Goal: Task Accomplishment & Management: Complete application form

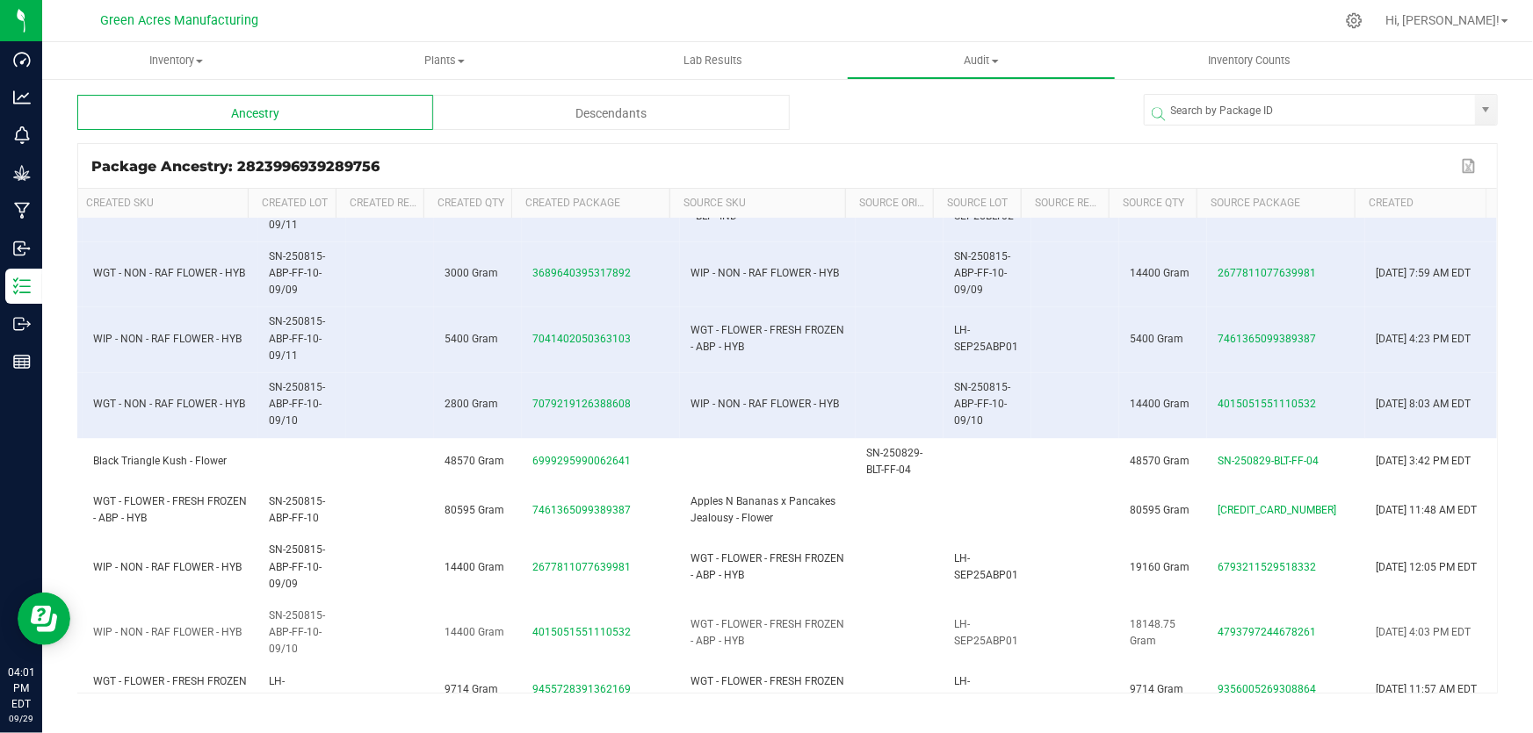
scroll to position [1778, 227]
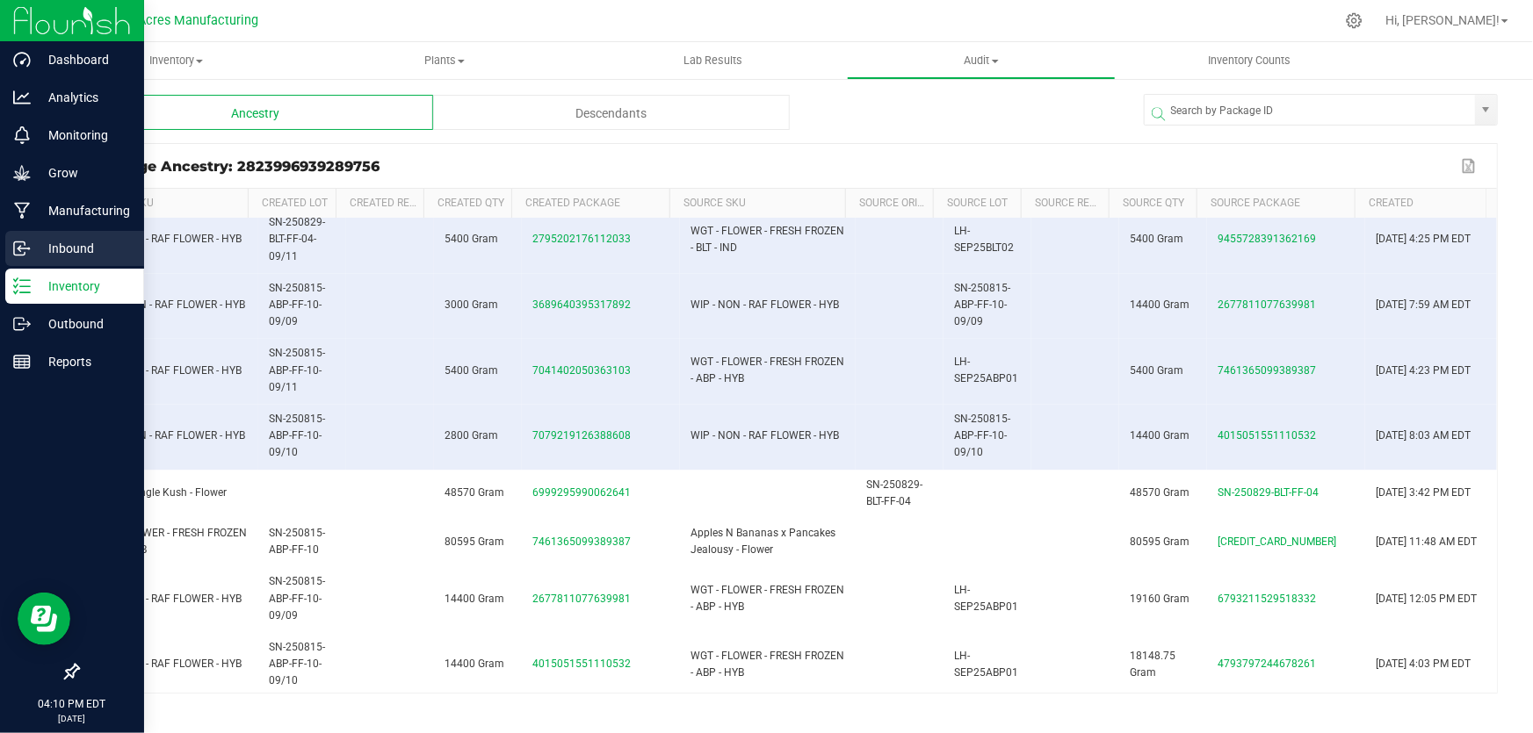
click at [31, 233] on div "Inbound" at bounding box center [74, 248] width 139 height 35
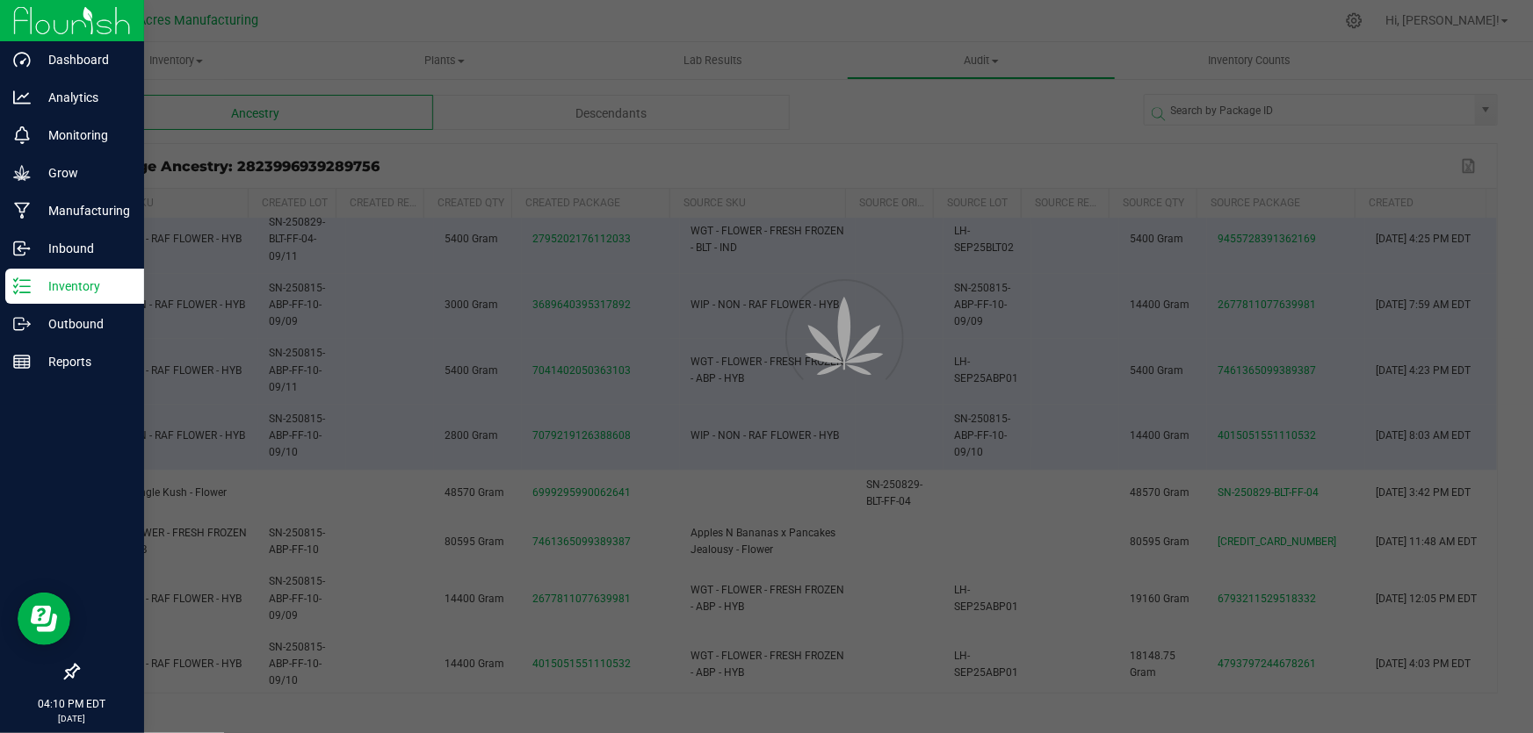
click at [21, 284] on icon at bounding box center [22, 287] width 18 height 18
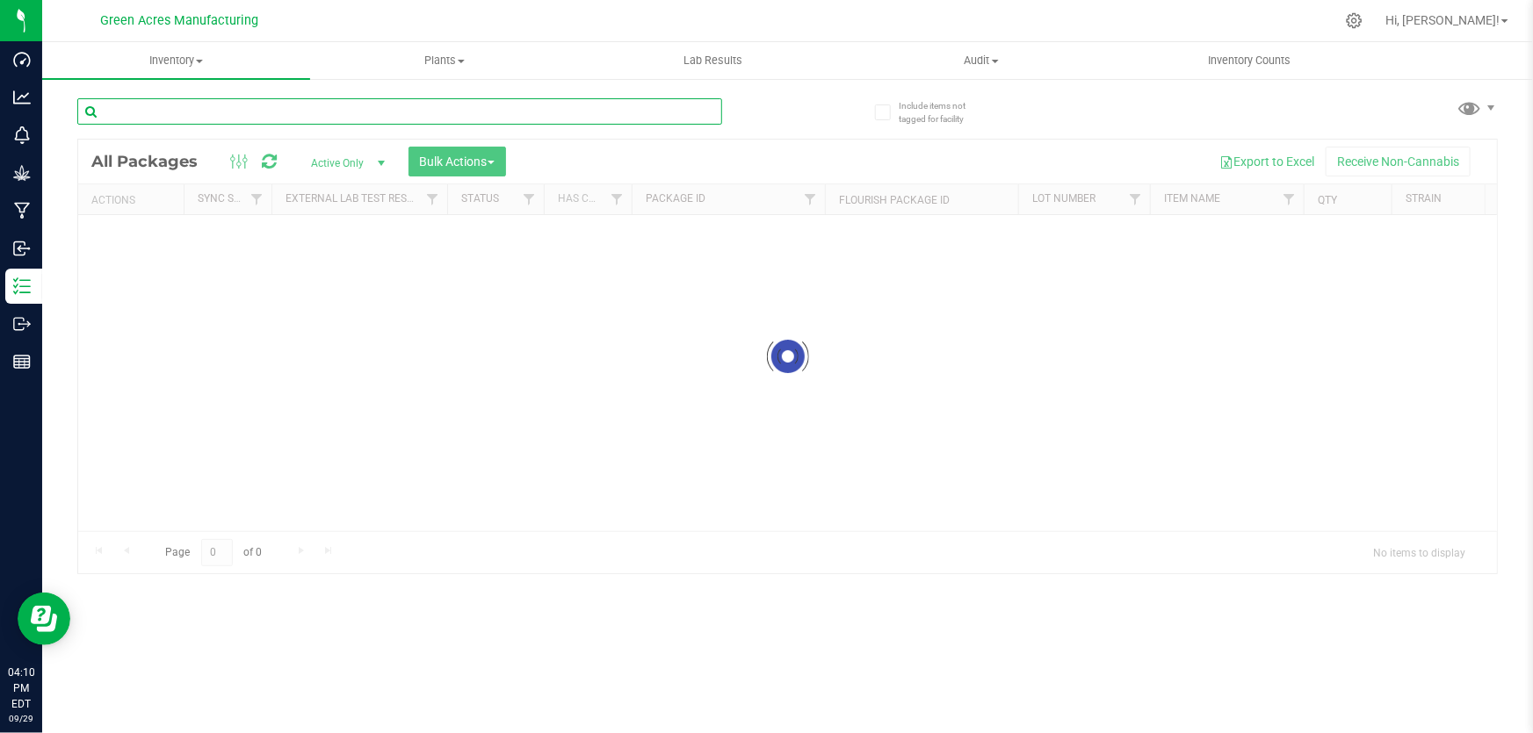
click at [220, 114] on input "text" at bounding box center [399, 111] width 645 height 26
type input "929-537"
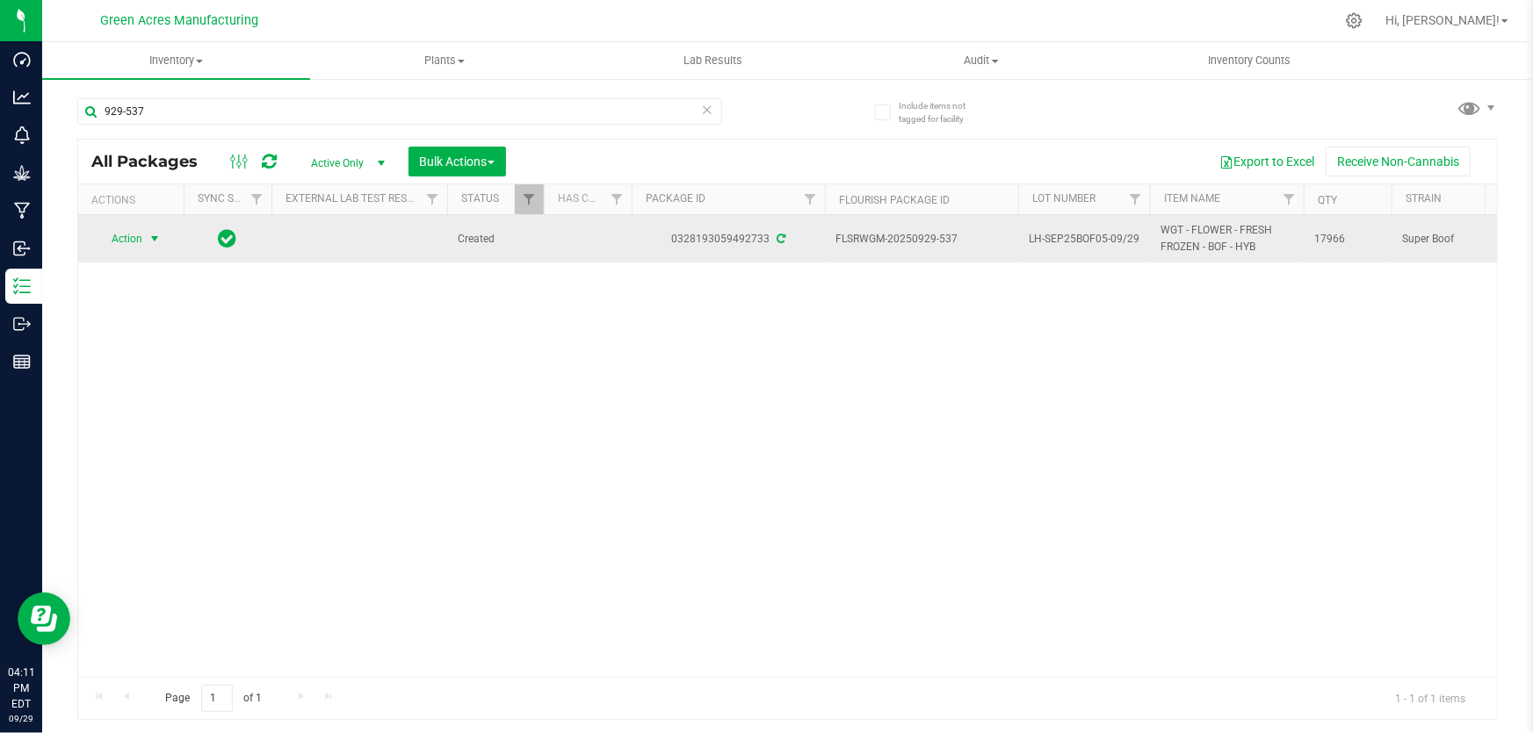
click at [127, 232] on span "Action" at bounding box center [119, 239] width 47 height 25
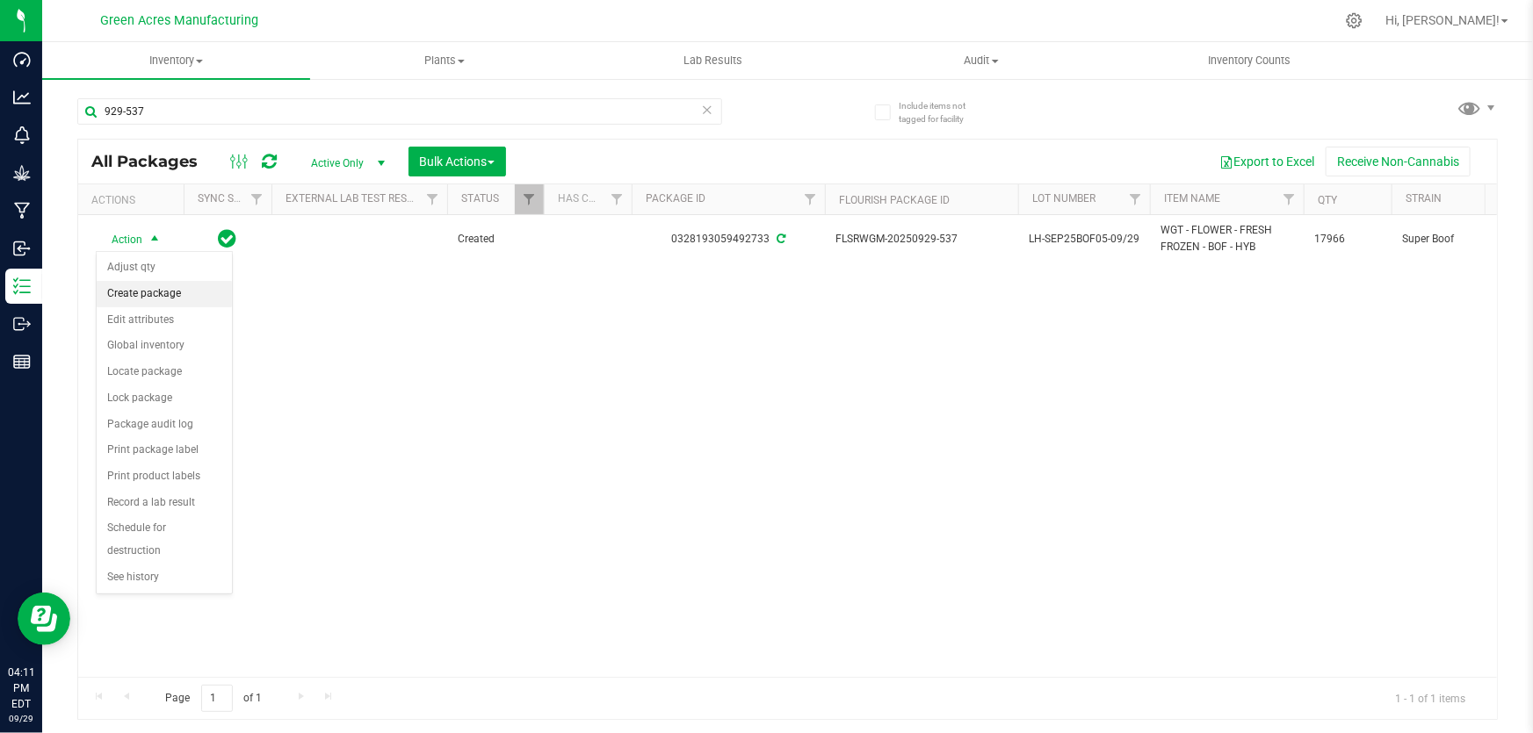
click at [148, 304] on li "Create package" at bounding box center [164, 294] width 135 height 26
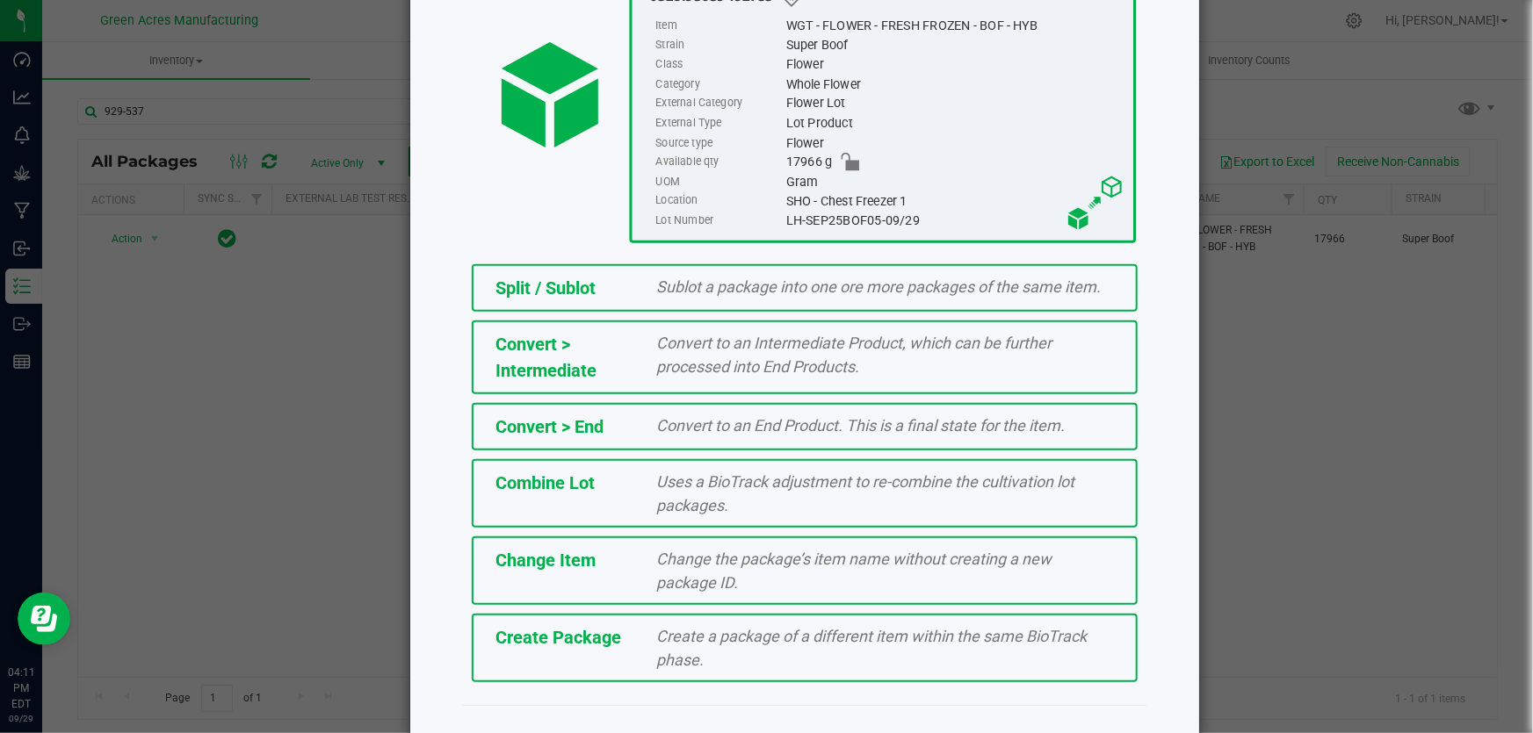
scroll to position [197, 0]
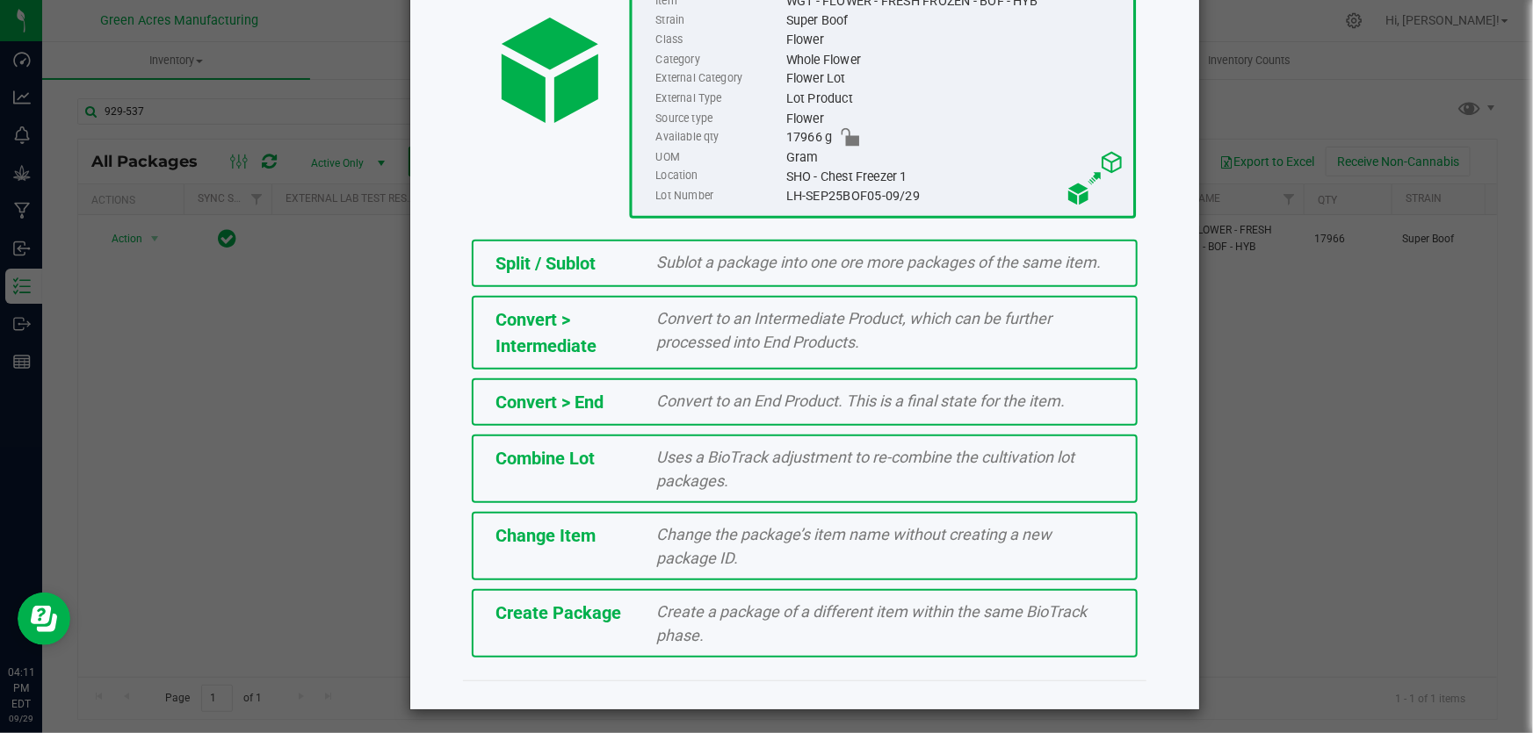
click at [900, 616] on span "Create a package of a different item within the same BioTrack phase." at bounding box center [872, 624] width 430 height 42
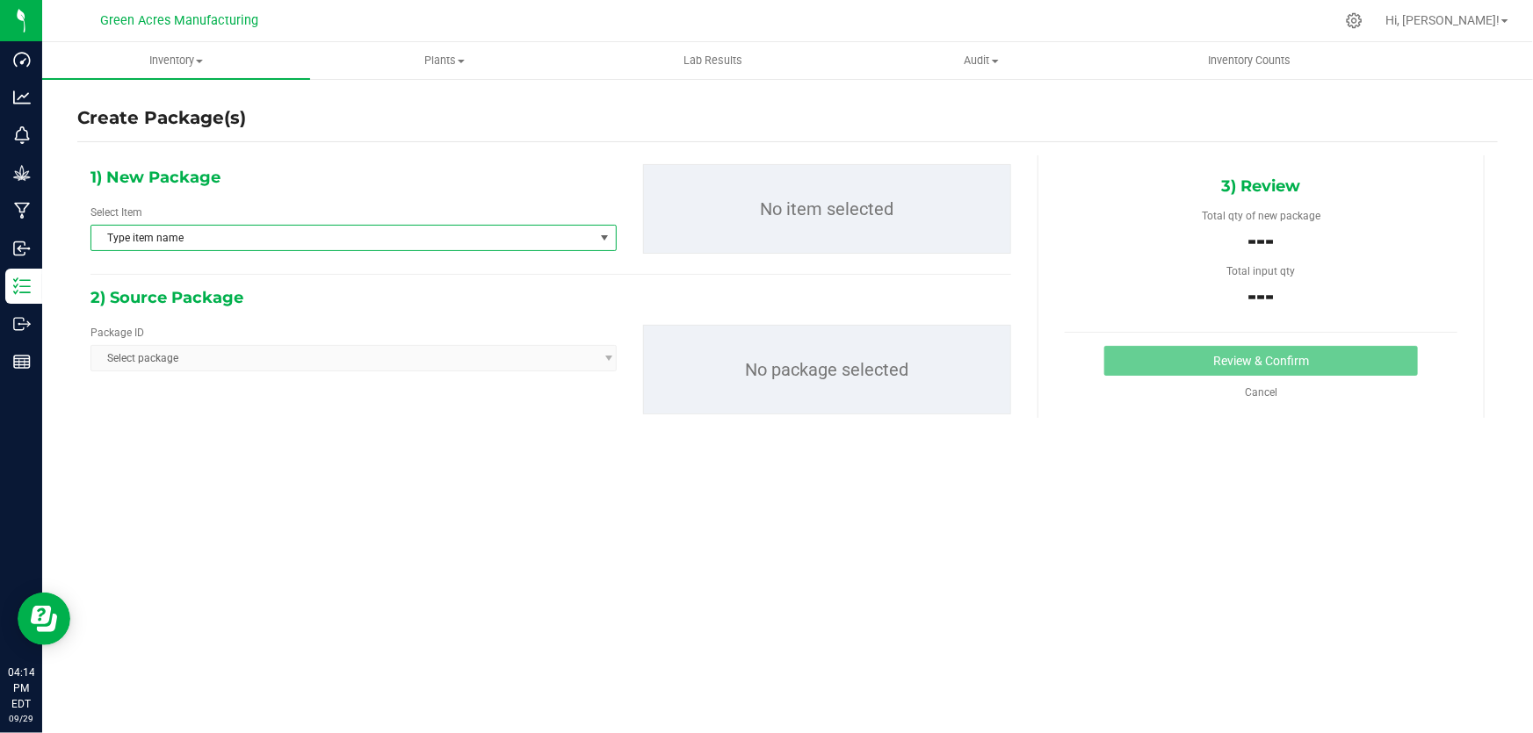
click at [341, 236] on span "Type item name" at bounding box center [342, 238] width 502 height 25
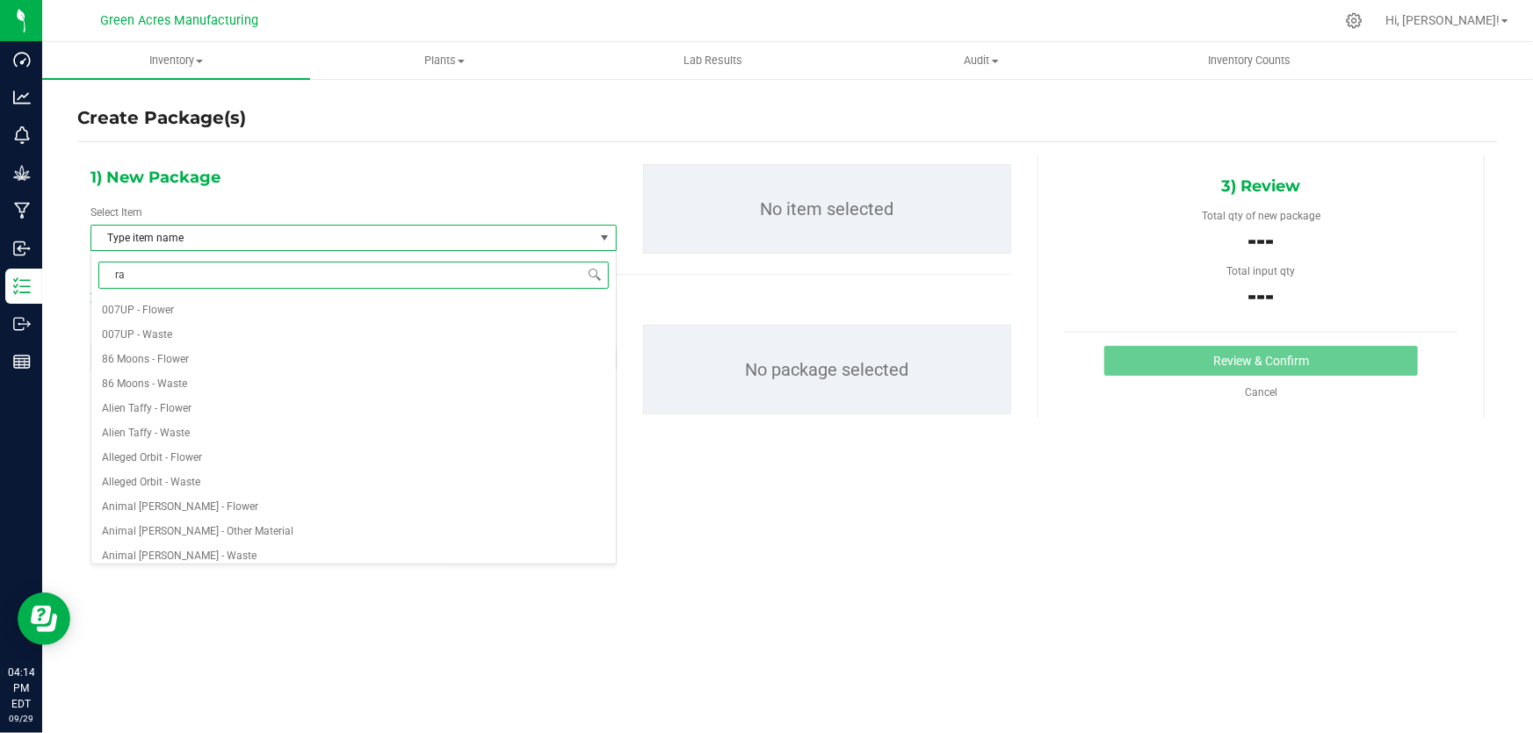
type input "raf"
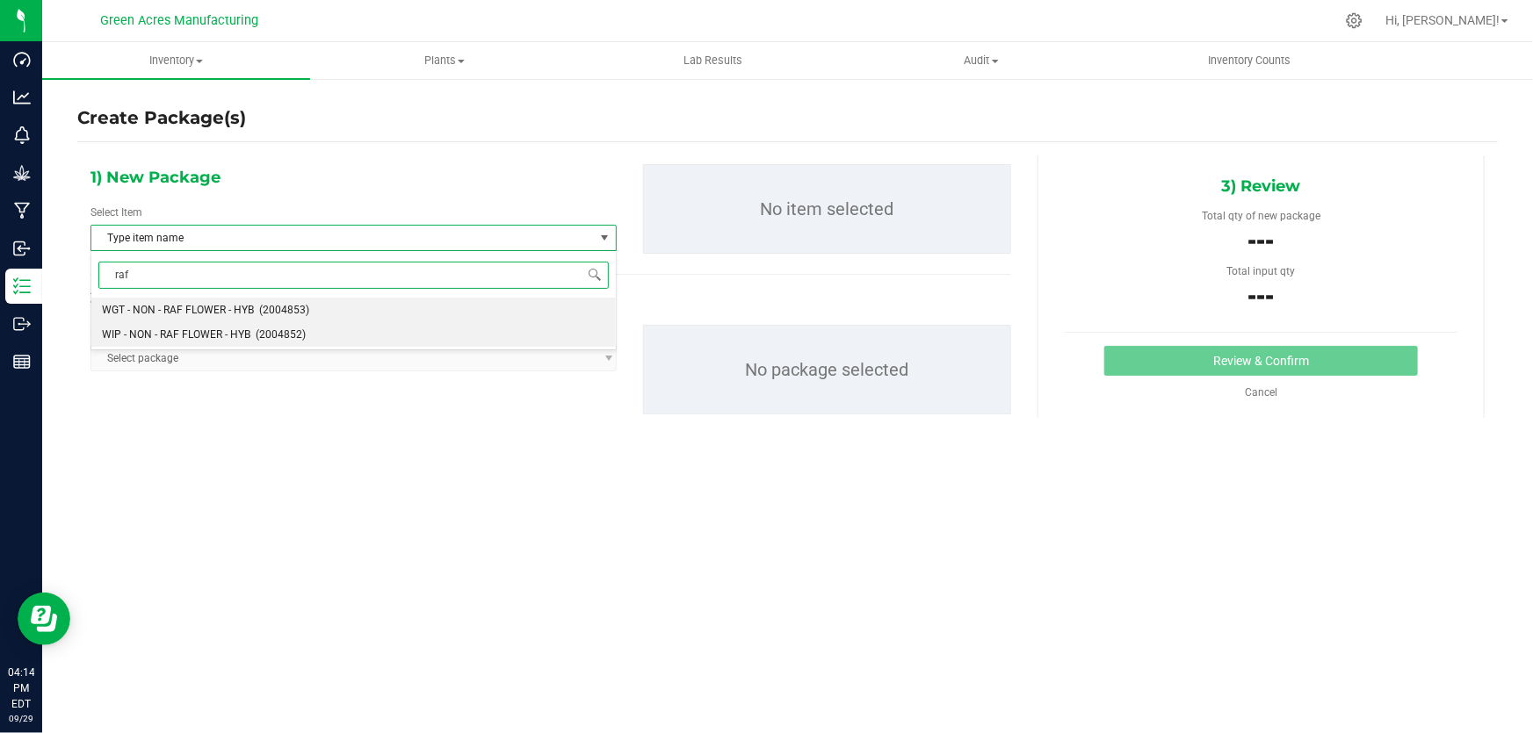
click at [256, 336] on span "(2004852)" at bounding box center [281, 335] width 50 height 12
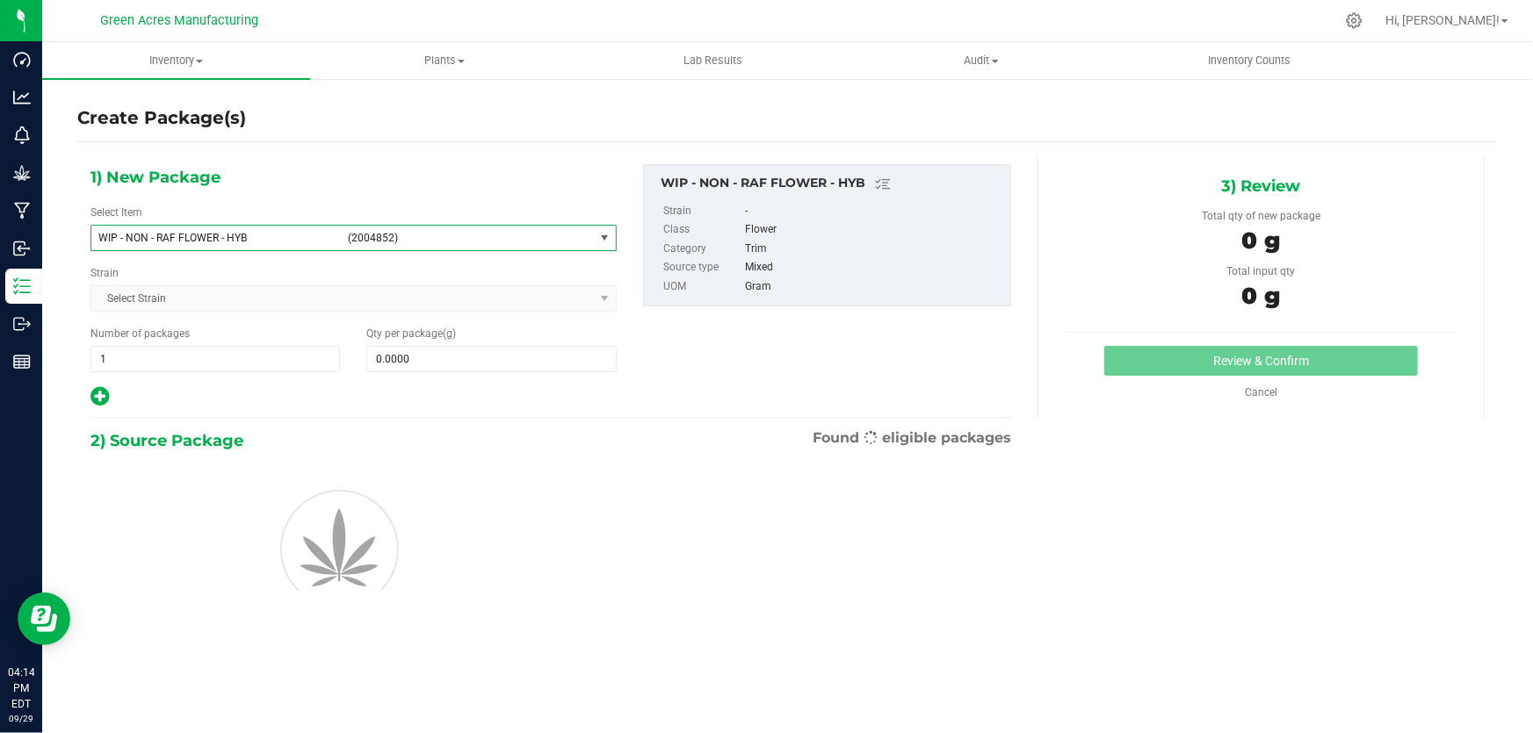
scroll to position [531996, 0]
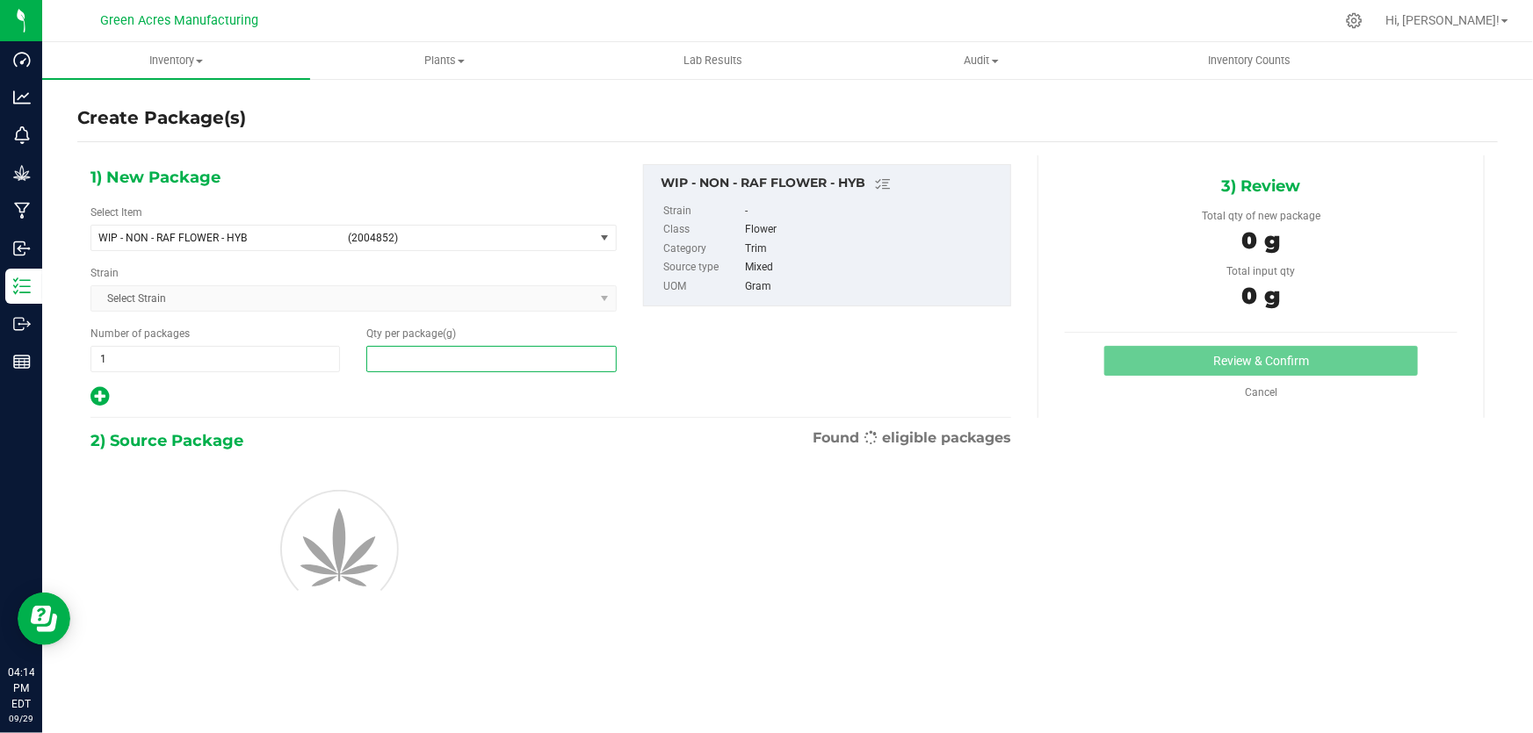
click at [474, 358] on span at bounding box center [490, 359] width 249 height 26
type input "10800"
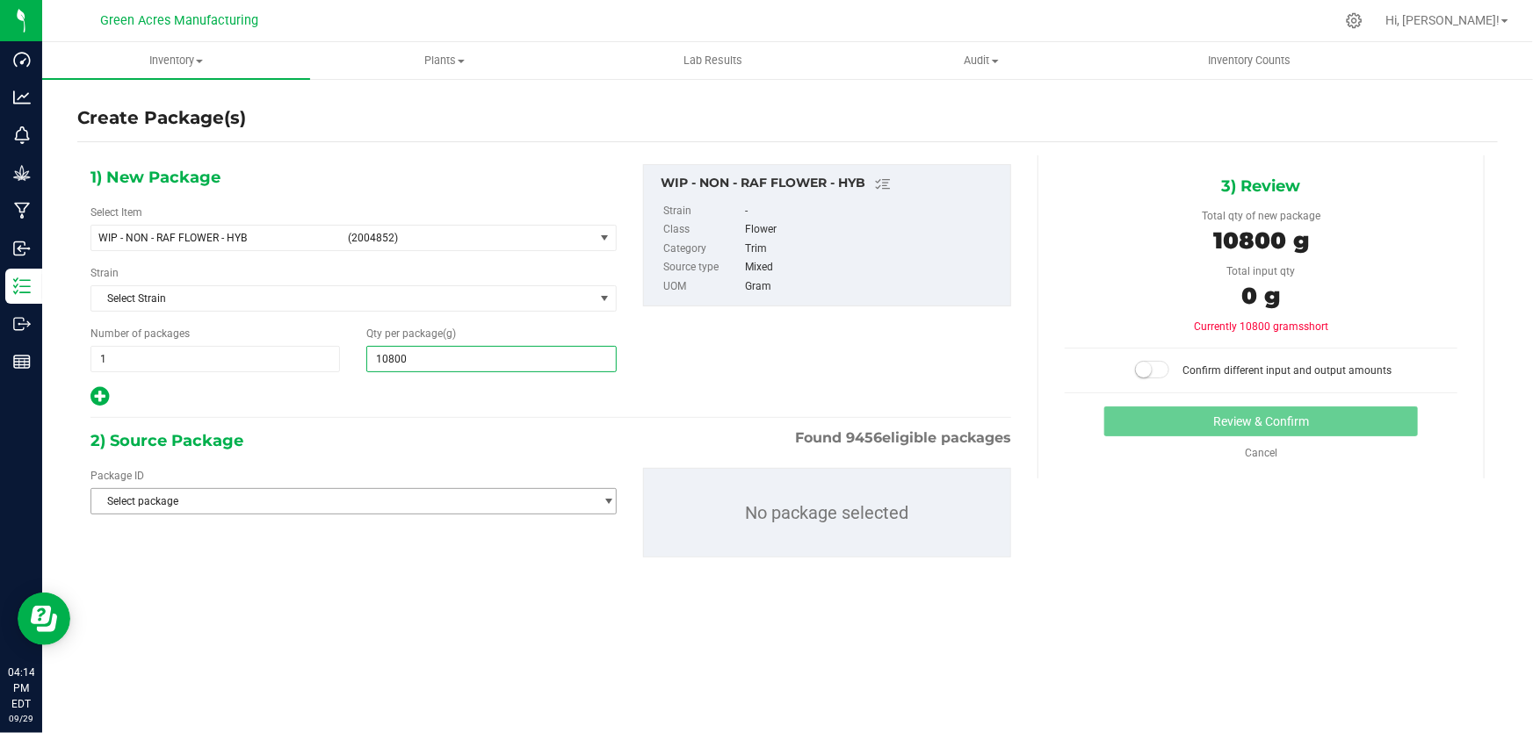
type input "10,800.0000"
click at [272, 495] on span "Select package" at bounding box center [342, 501] width 502 height 25
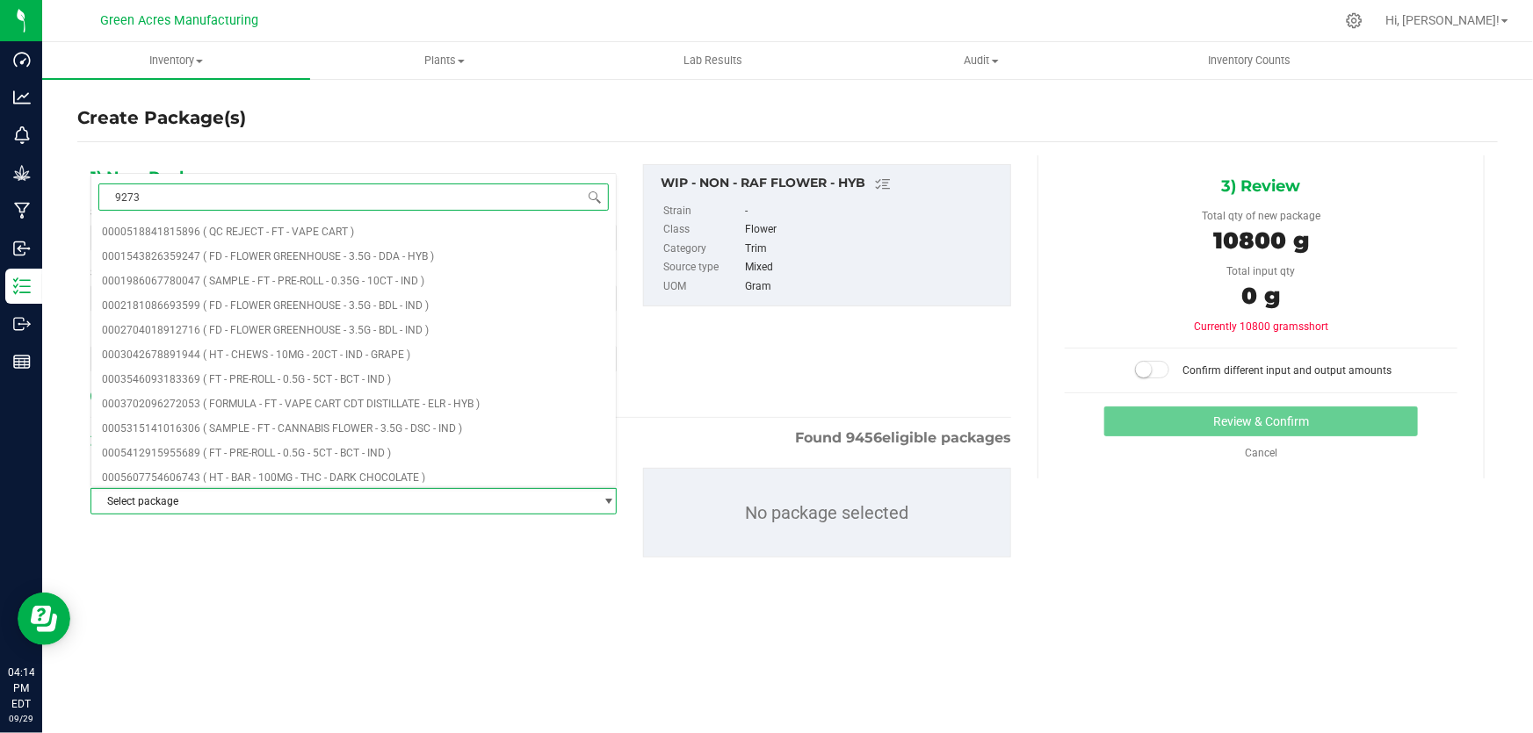
type input "92733"
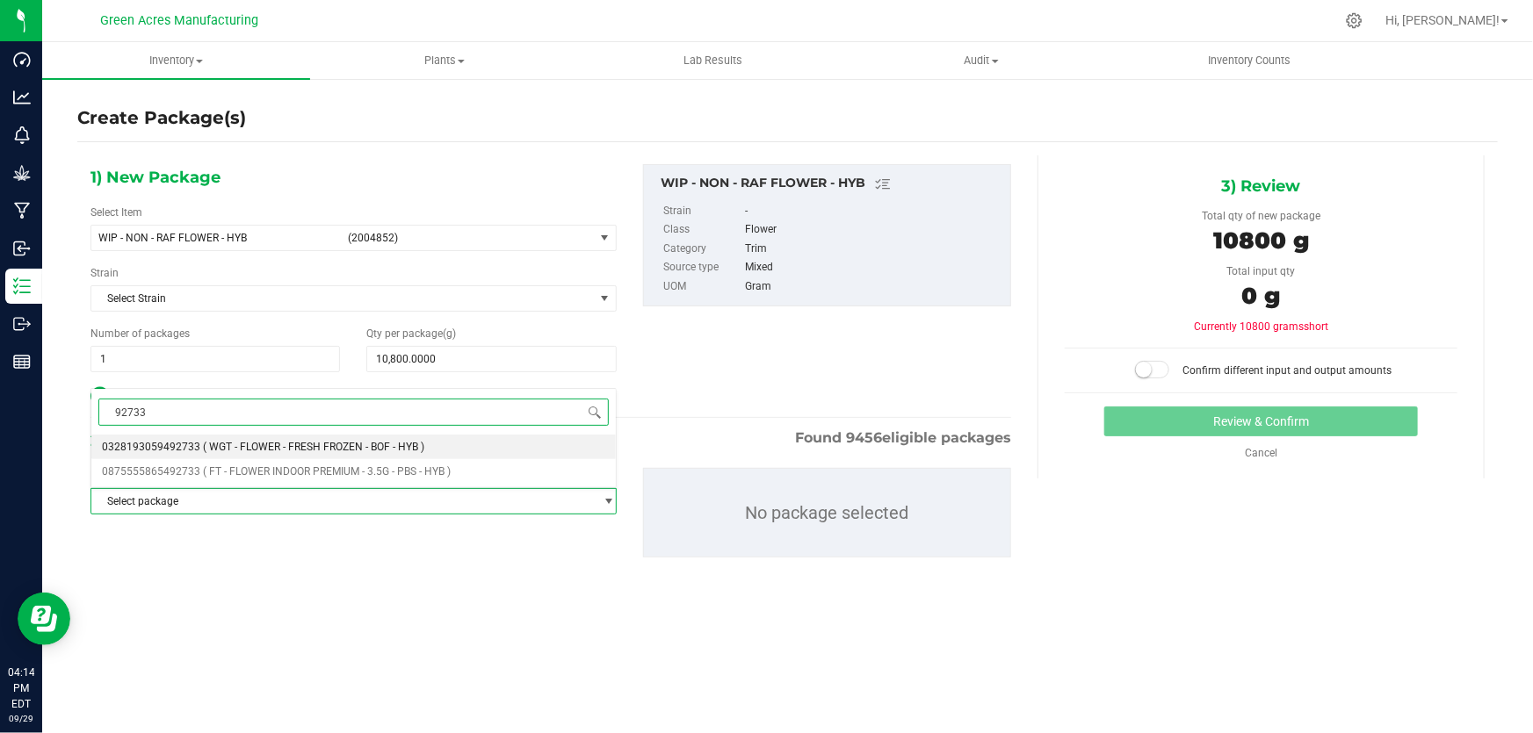
click at [336, 443] on span "( WGT - FLOWER - FRESH FROZEN - BOF - HYB )" at bounding box center [313, 447] width 221 height 12
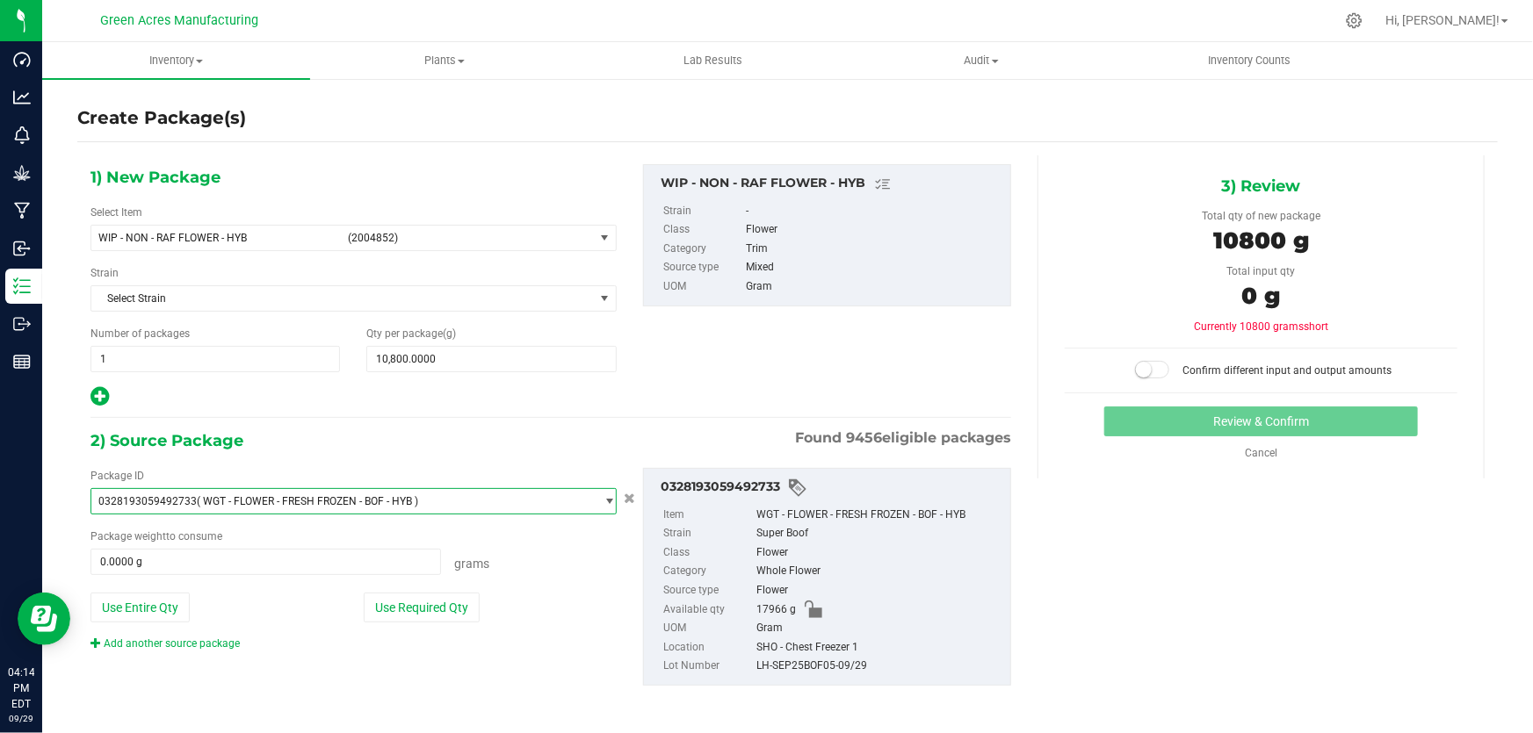
scroll to position [1, 0]
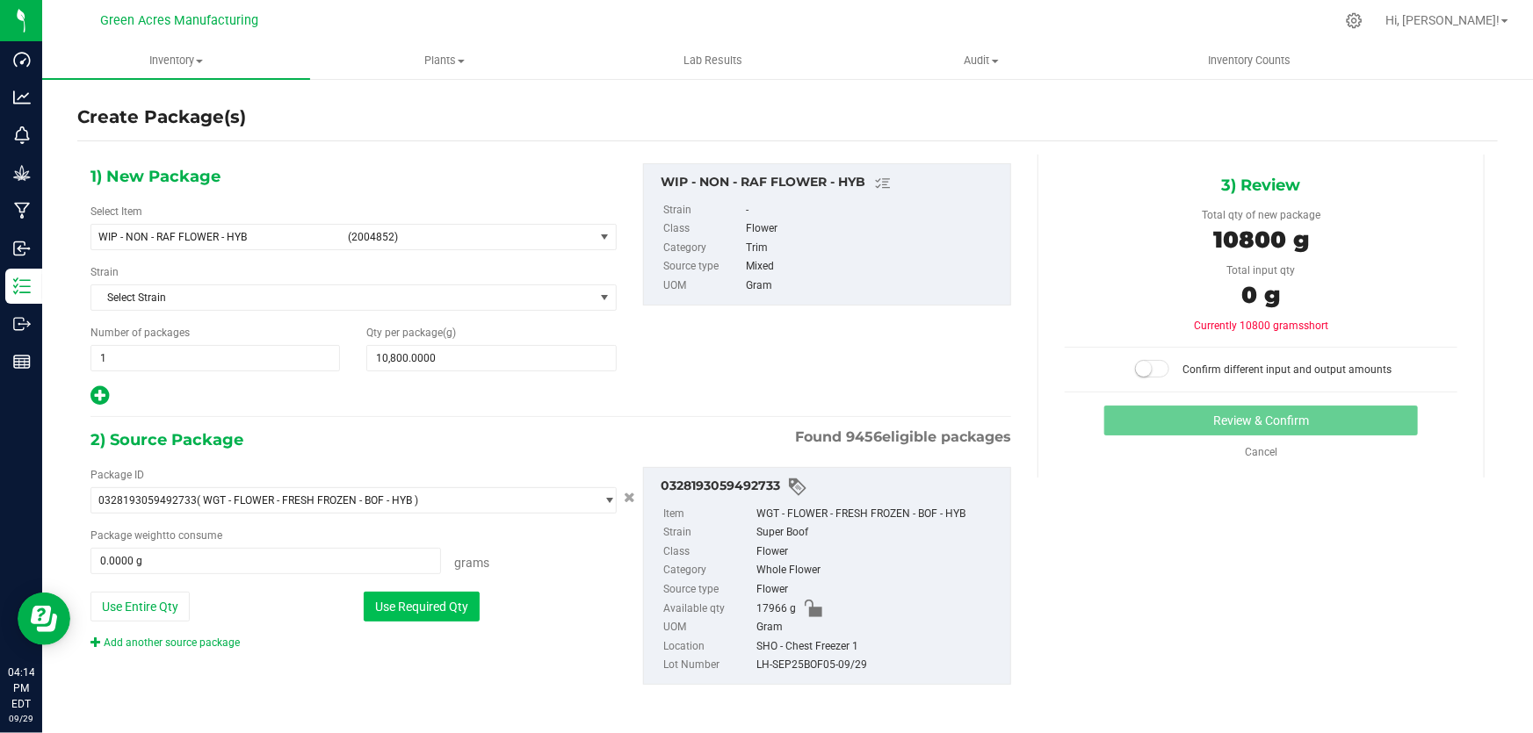
click at [445, 613] on button "Use Required Qty" at bounding box center [422, 607] width 116 height 30
type input "10800.0000 g"
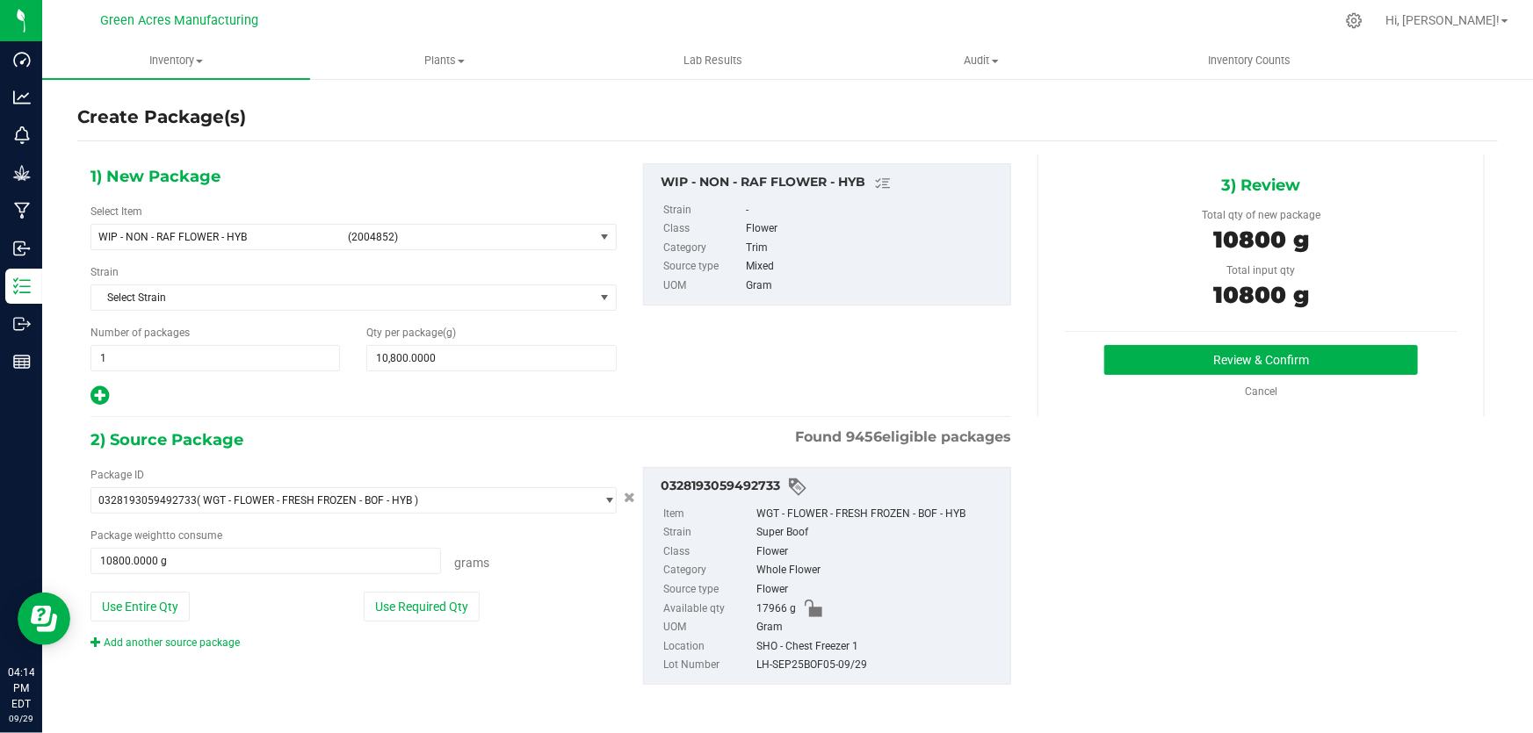
click at [760, 422] on div "1) New Package Select Item WIP - NON - RAF FLOWER - HYB (2004852) WIP - NON - L…" at bounding box center [550, 438] width 947 height 567
click at [1104, 365] on button "Review & Confirm" at bounding box center [1261, 360] width 314 height 30
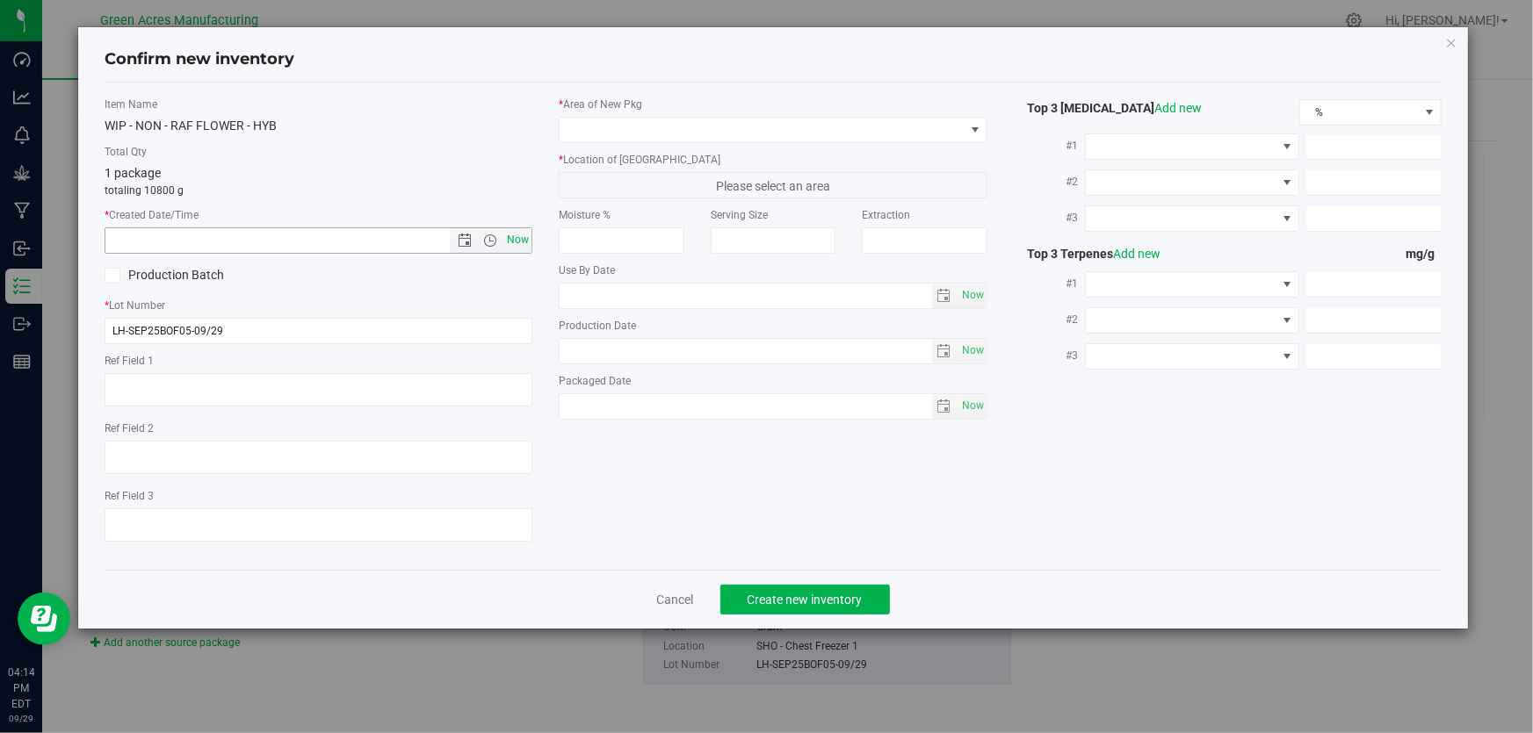
click at [524, 242] on span "Now" at bounding box center [518, 239] width 30 height 25
type input "[DATE] 4:14 PM"
click at [450, 316] on div "* Lot Number LH-SEP25BOF05-09/29" at bounding box center [319, 321] width 428 height 47
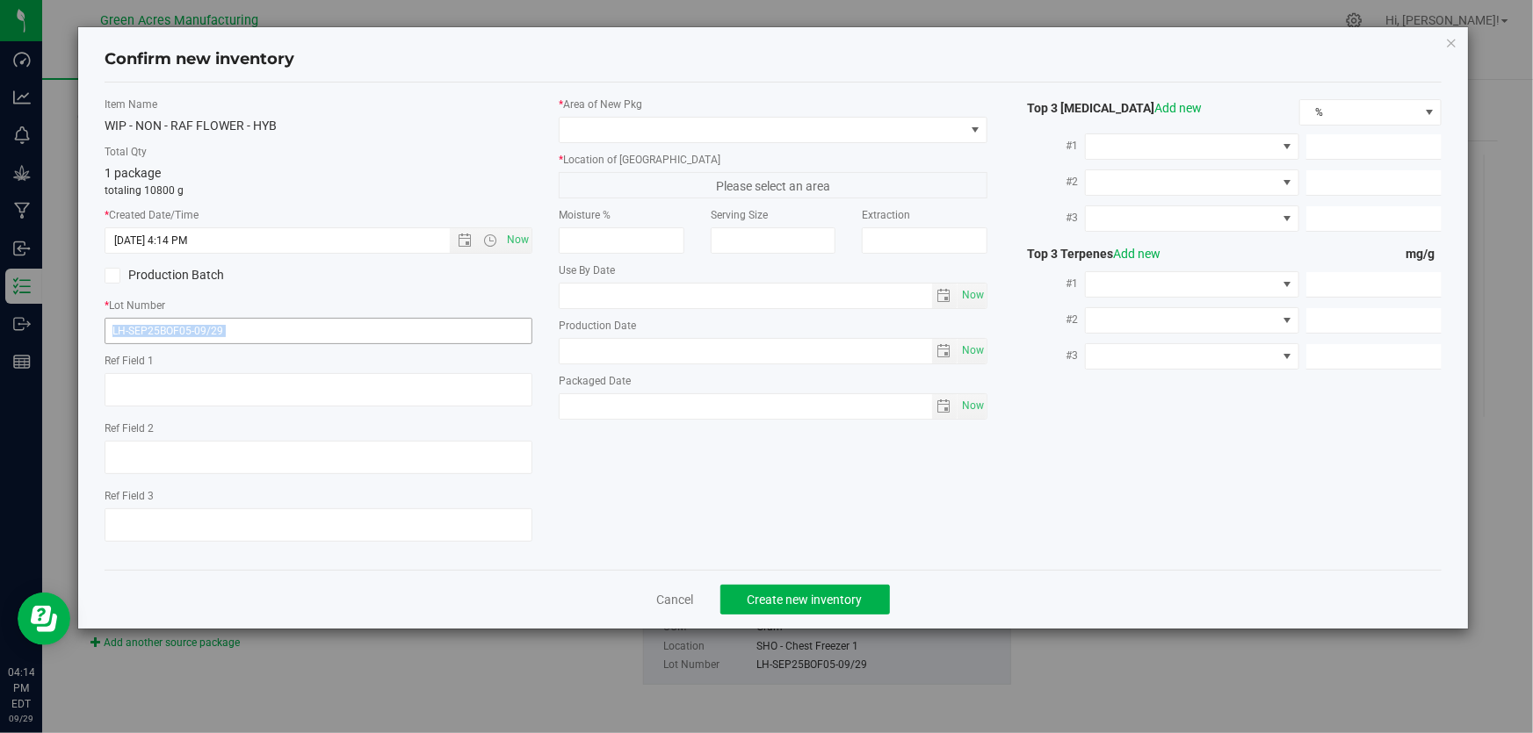
click at [349, 335] on input "LH-SEP25BOF05-09/29" at bounding box center [319, 331] width 428 height 26
paste input "SN-250905-BOF-FF-"
type input "SN-250905-BOF-FF-05-09/29"
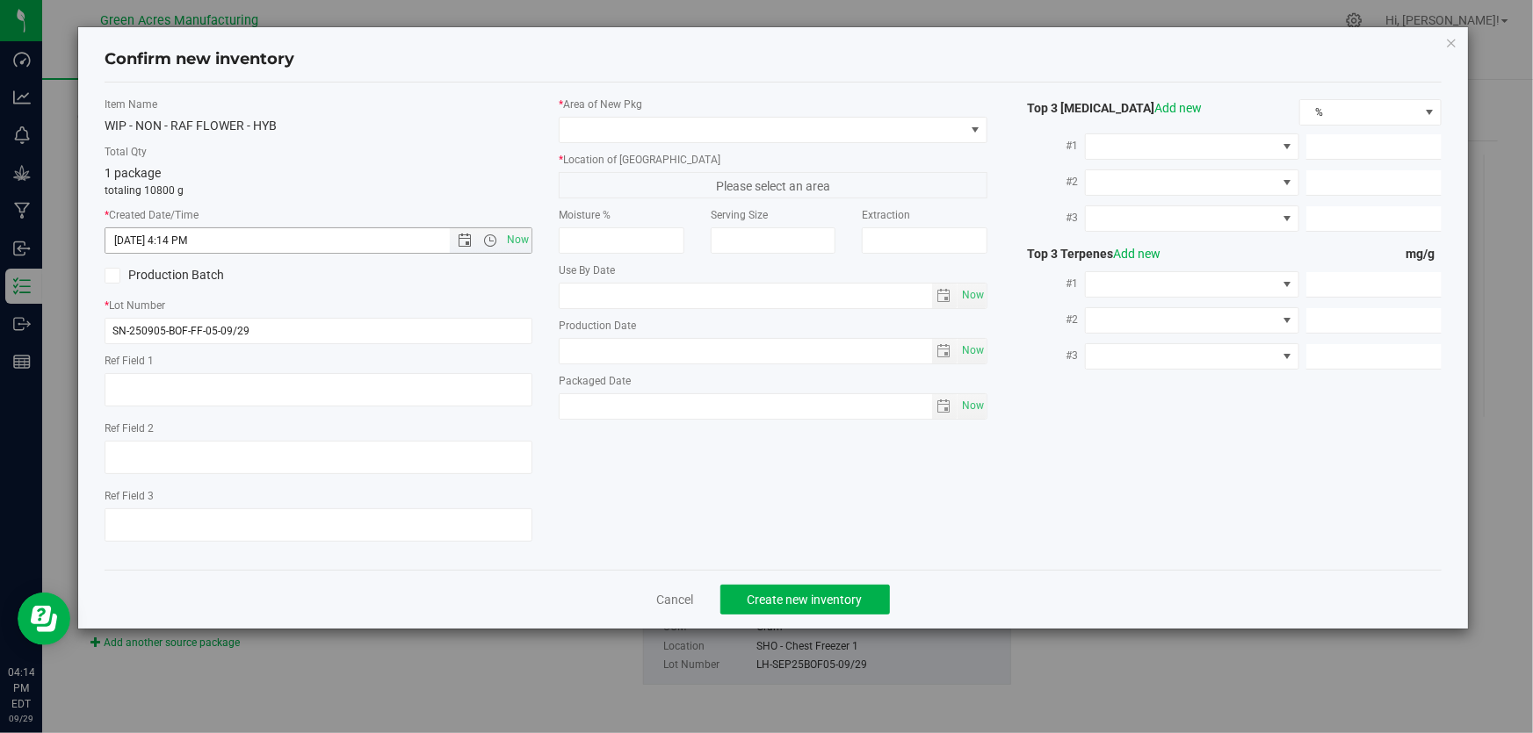
drag, startPoint x: 511, startPoint y: 232, endPoint x: 634, endPoint y: 163, distance: 140.8
click at [513, 234] on span "Now" at bounding box center [518, 239] width 30 height 25
click at [624, 122] on span at bounding box center [762, 130] width 404 height 25
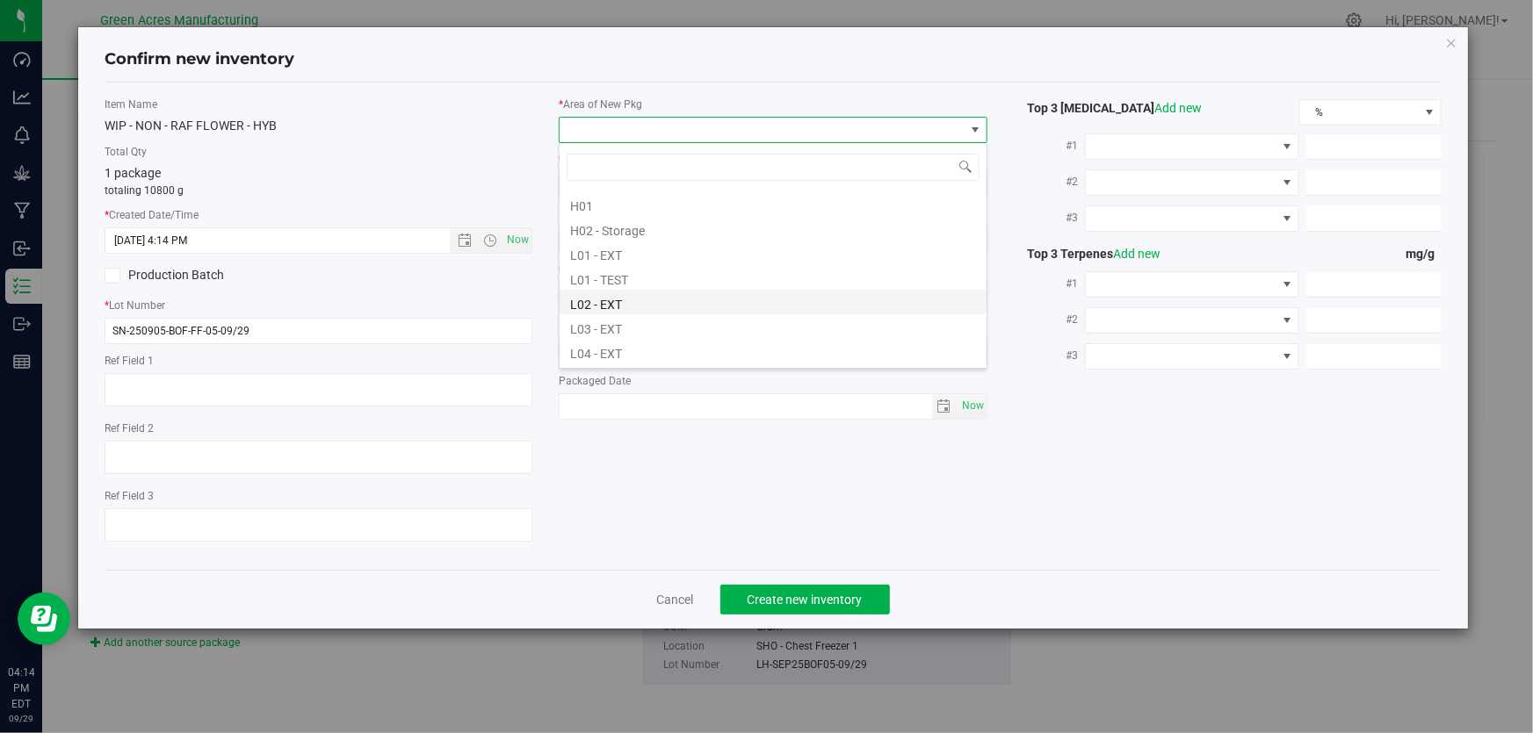
scroll to position [319, 0]
click at [580, 257] on li "L02 - EXT" at bounding box center [773, 252] width 427 height 25
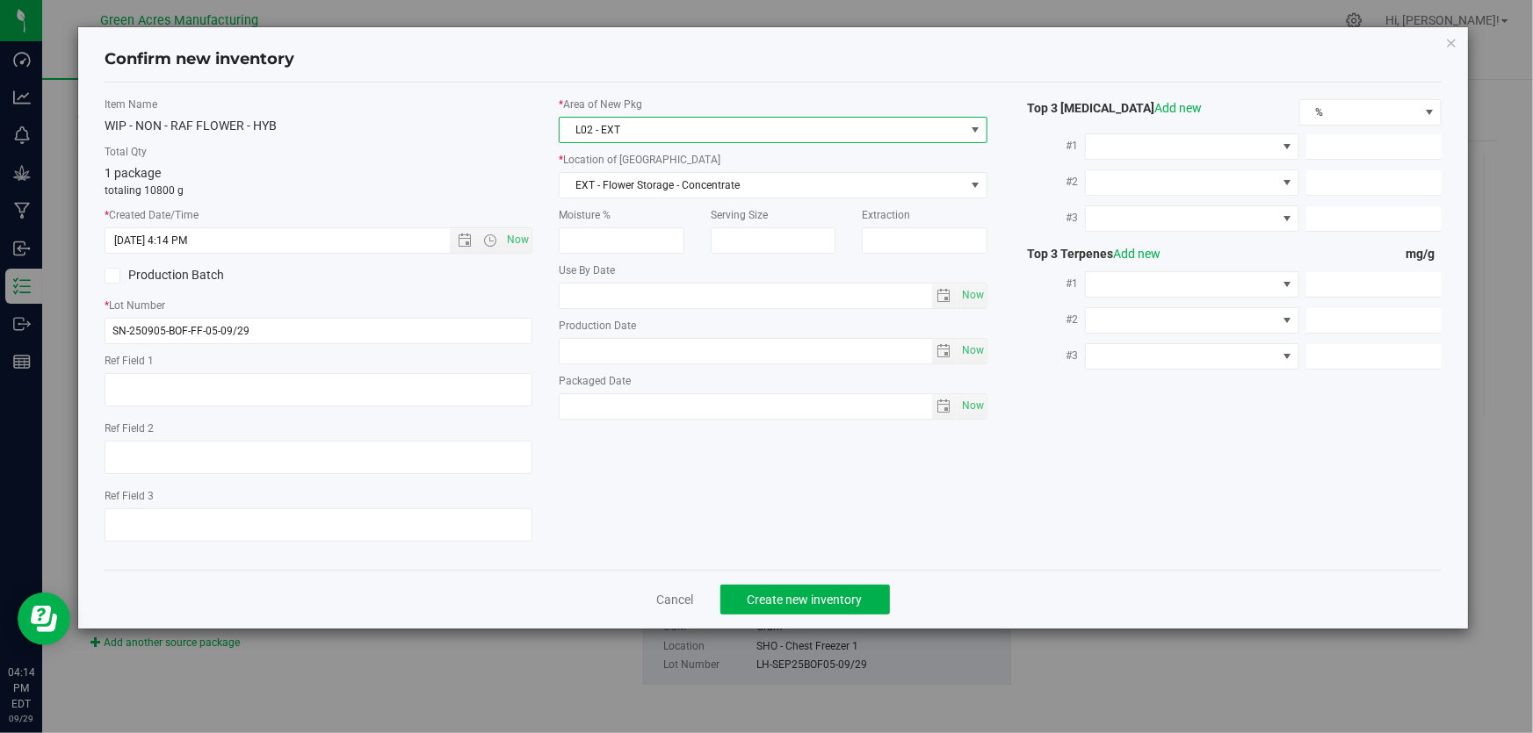
click at [696, 158] on label "* Location of [GEOGRAPHIC_DATA]" at bounding box center [773, 160] width 428 height 16
click at [699, 187] on span "EXT - Flower Storage - Concentrate" at bounding box center [762, 185] width 404 height 25
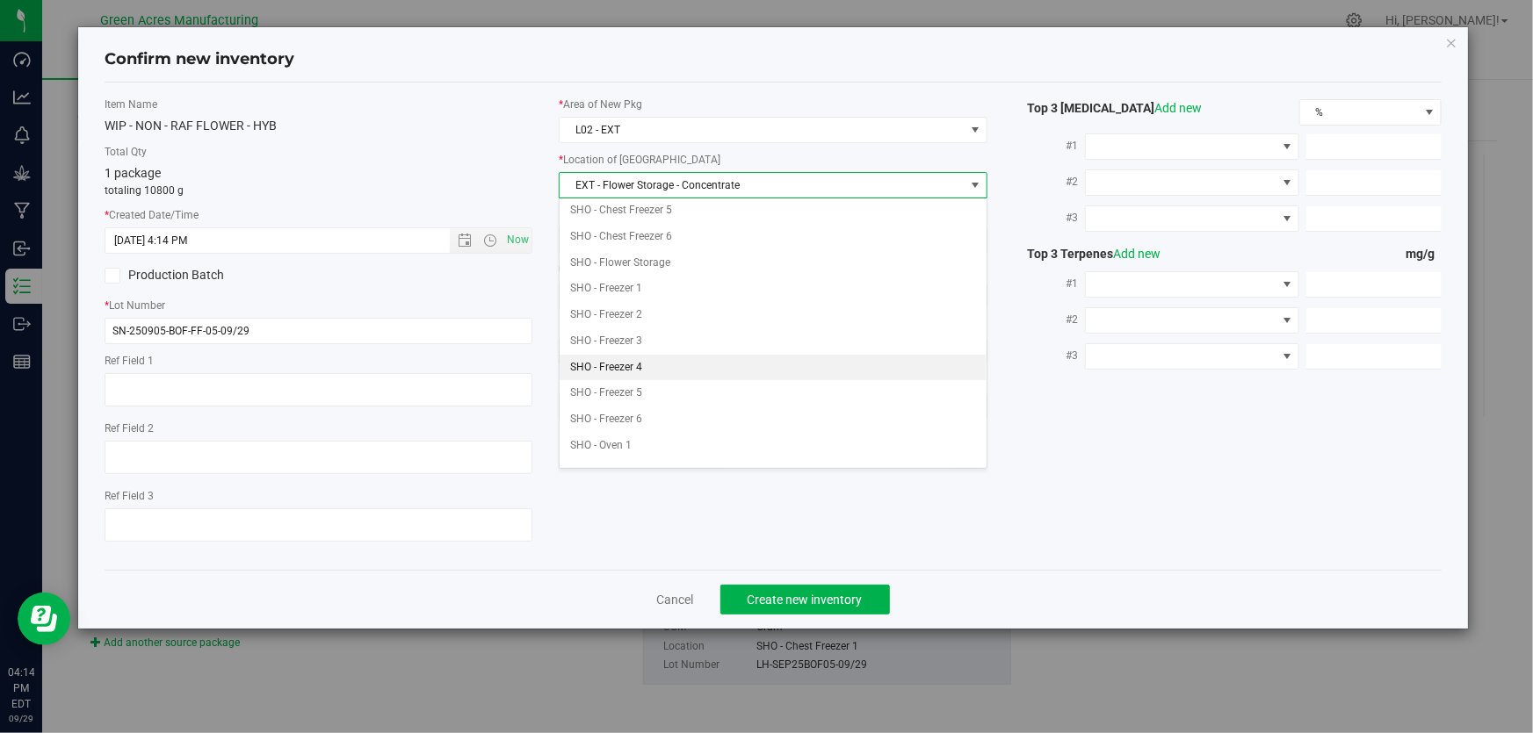
scroll to position [280, 0]
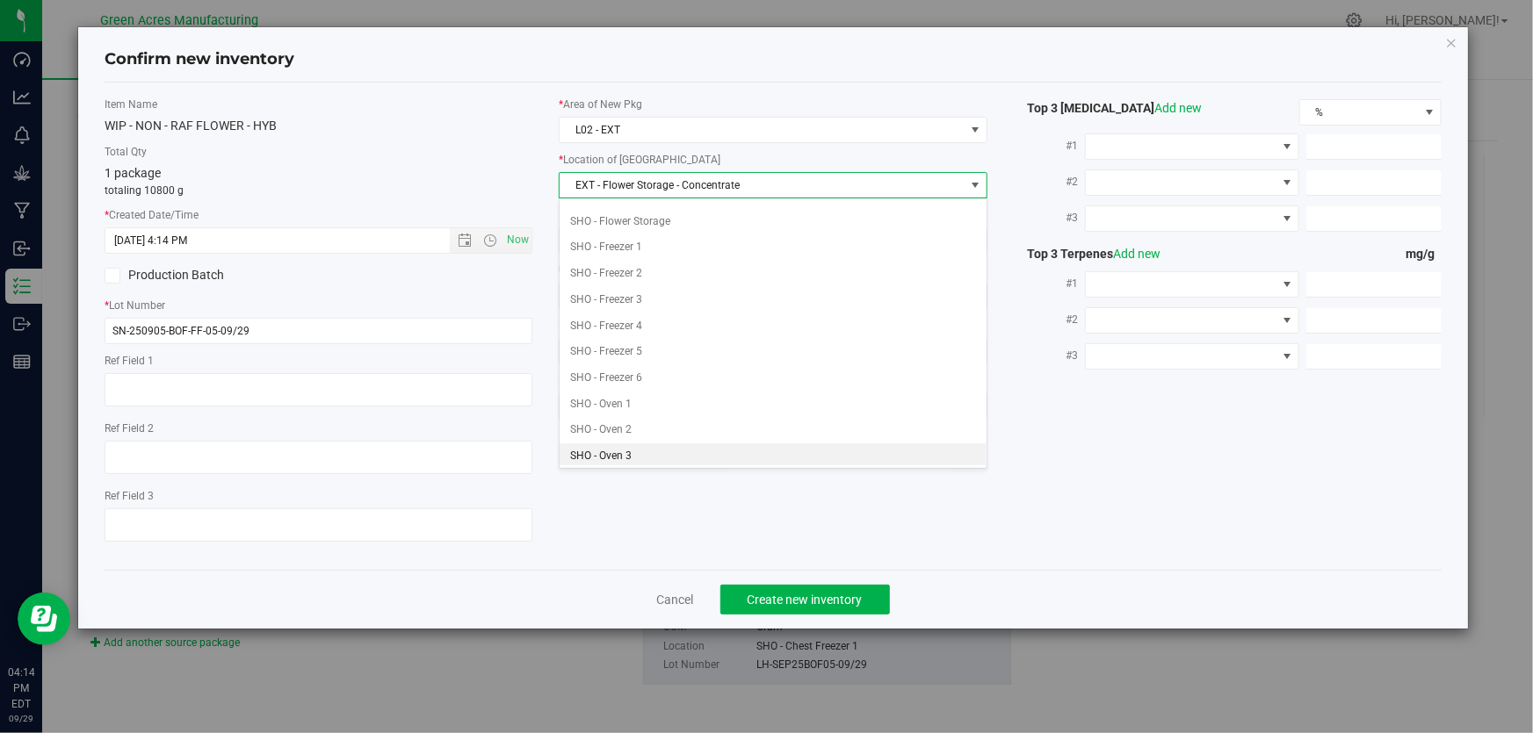
click at [659, 444] on li "SHO - Oven 3" at bounding box center [773, 457] width 427 height 26
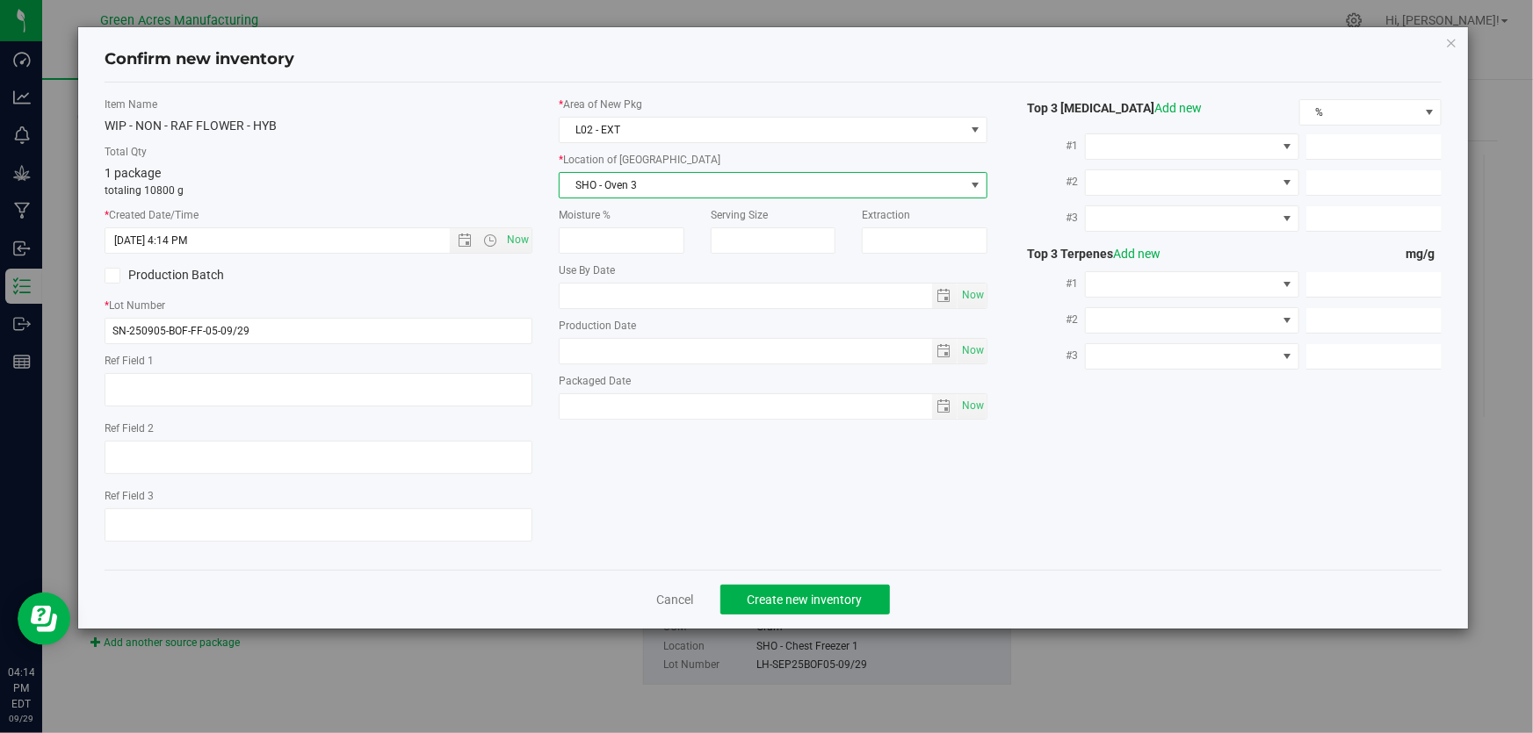
scroll to position [0, 0]
click at [672, 193] on span "SHO - Oven 3" at bounding box center [762, 185] width 404 height 25
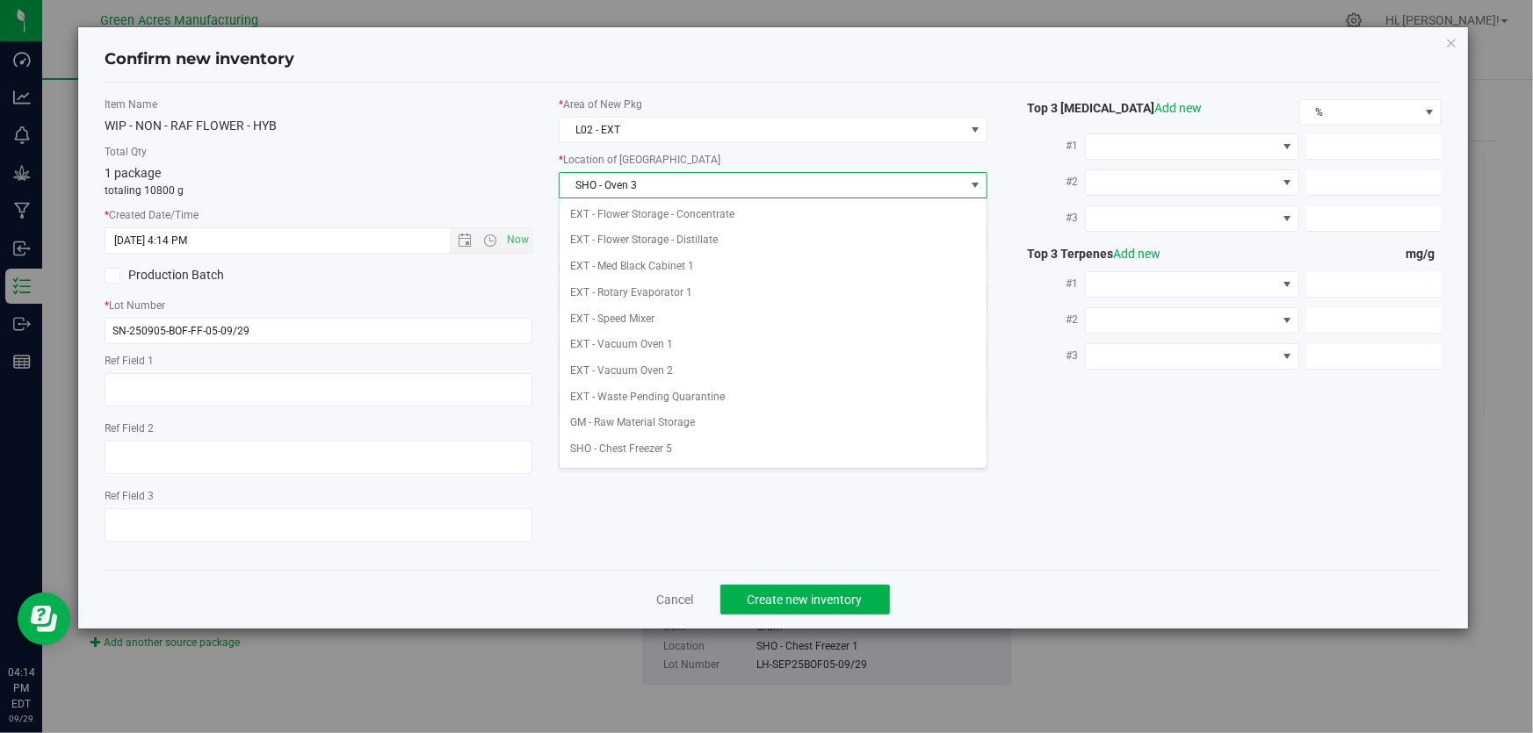
scroll to position [280, 0]
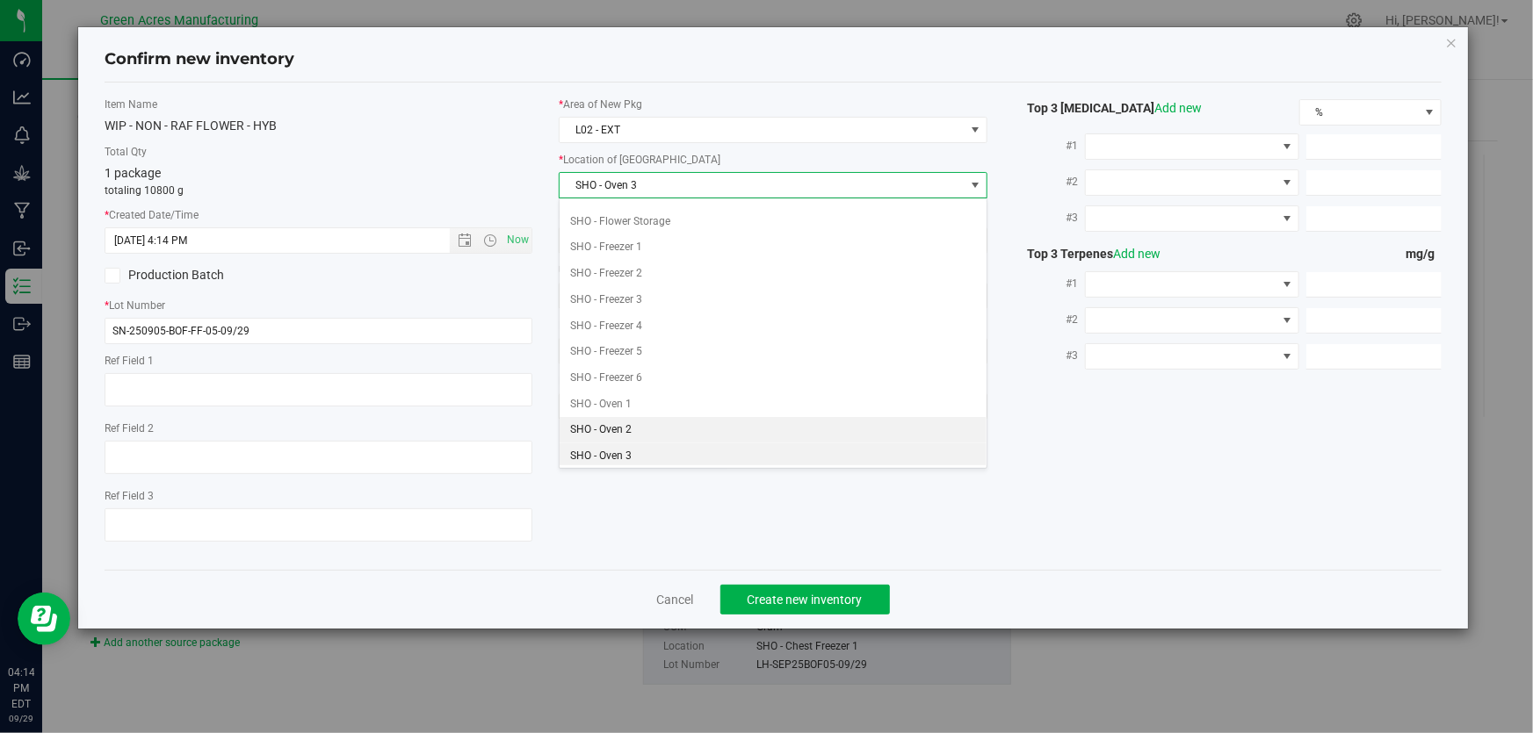
click at [644, 430] on li "SHO - Oven 2" at bounding box center [773, 430] width 427 height 26
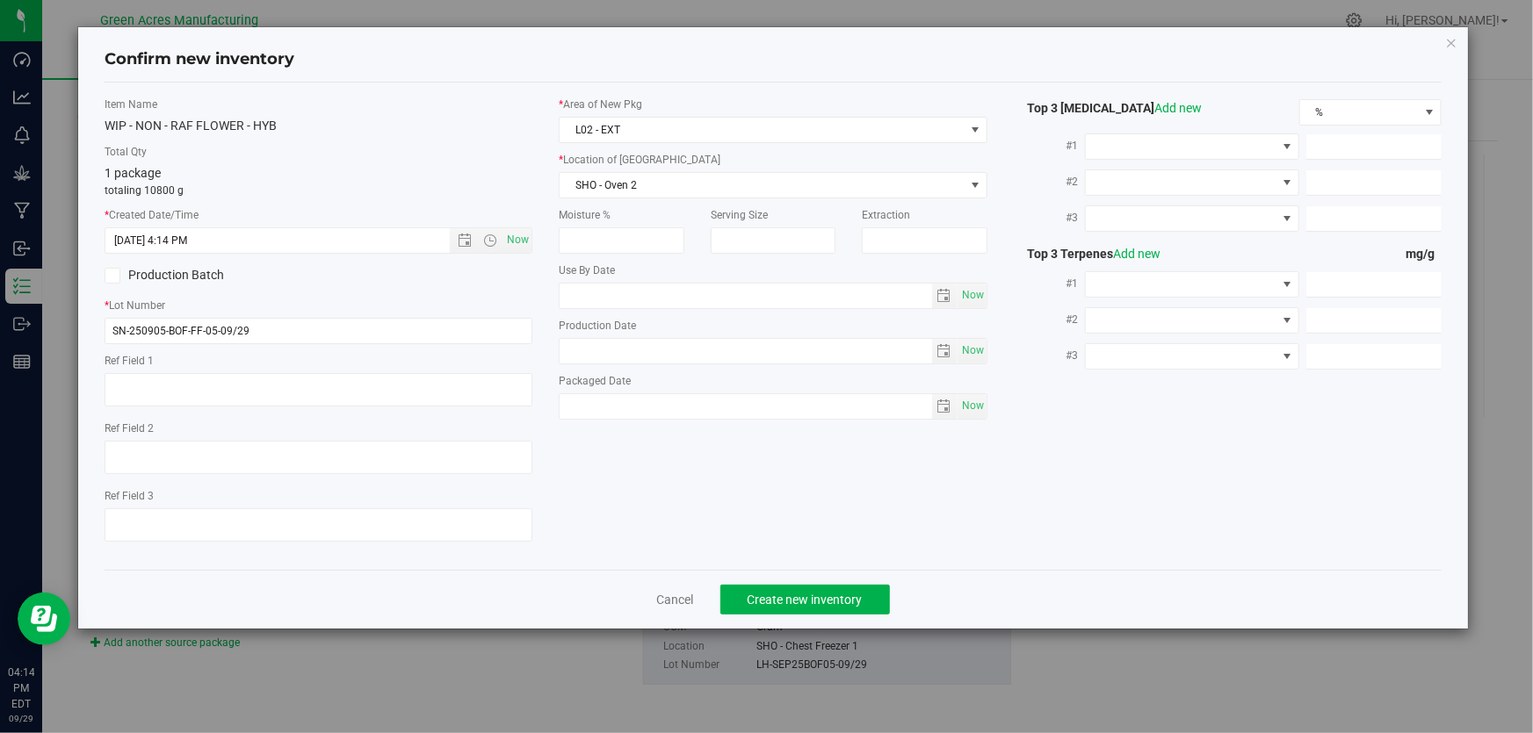
click at [444, 144] on label "Total Qty" at bounding box center [319, 152] width 428 height 16
click at [839, 600] on span "Create new inventory" at bounding box center [804, 600] width 115 height 14
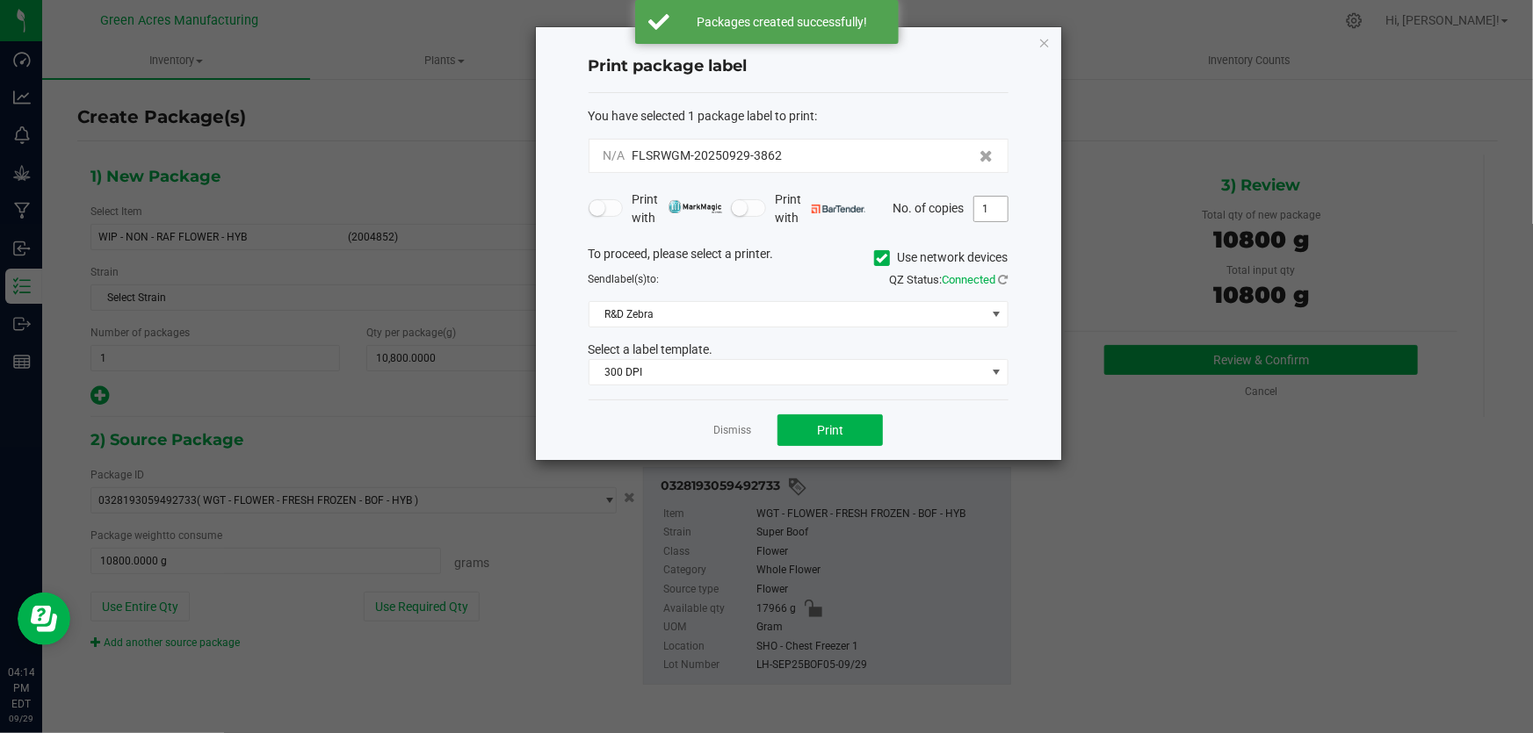
click at [982, 218] on input "1" at bounding box center [990, 209] width 33 height 25
drag, startPoint x: 806, startPoint y: 148, endPoint x: 725, endPoint y: 144, distance: 81.8
click at [725, 144] on div "N/A FLSRWGM-20250929-3862" at bounding box center [799, 156] width 420 height 34
copy span "0929-3862"
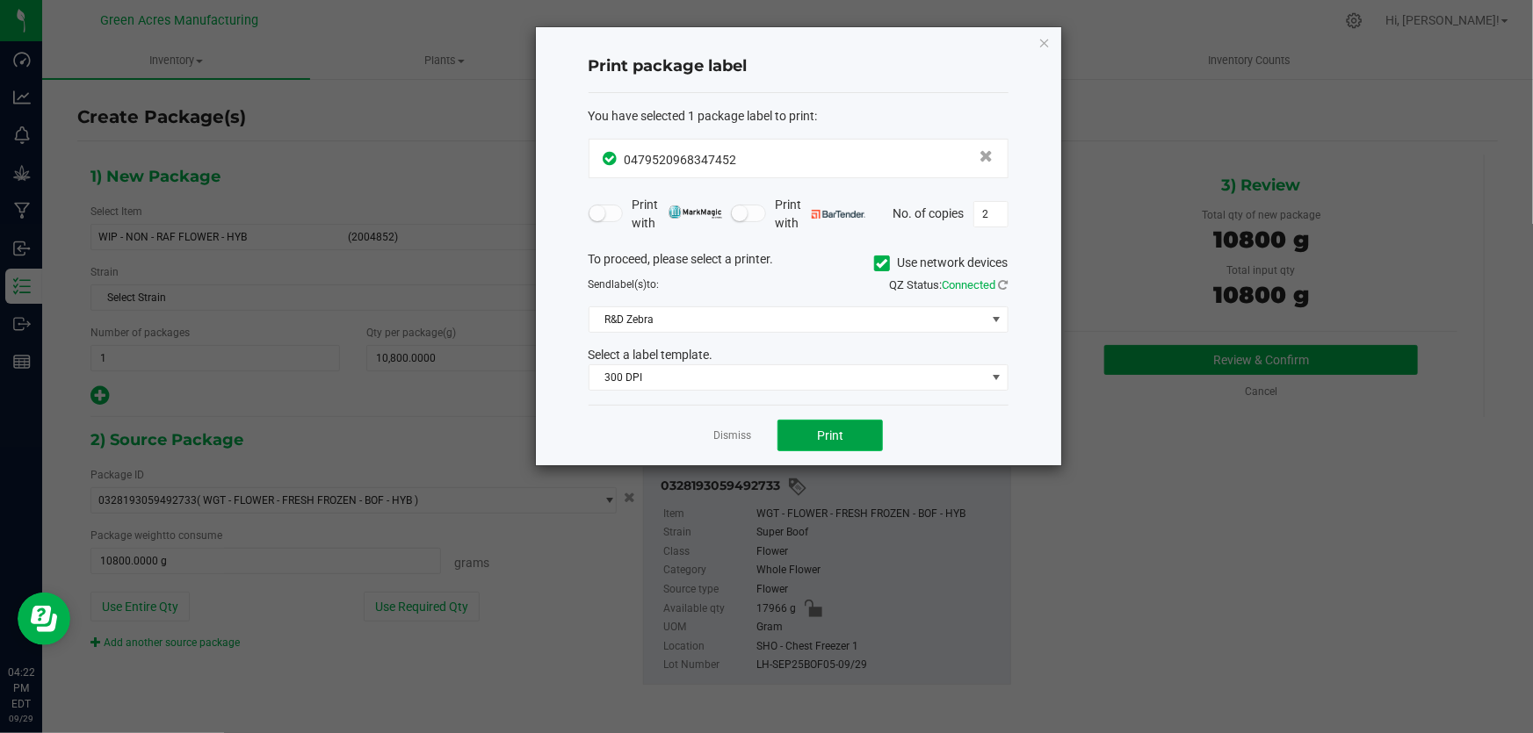
click at [848, 434] on button "Print" at bounding box center [829, 436] width 105 height 32
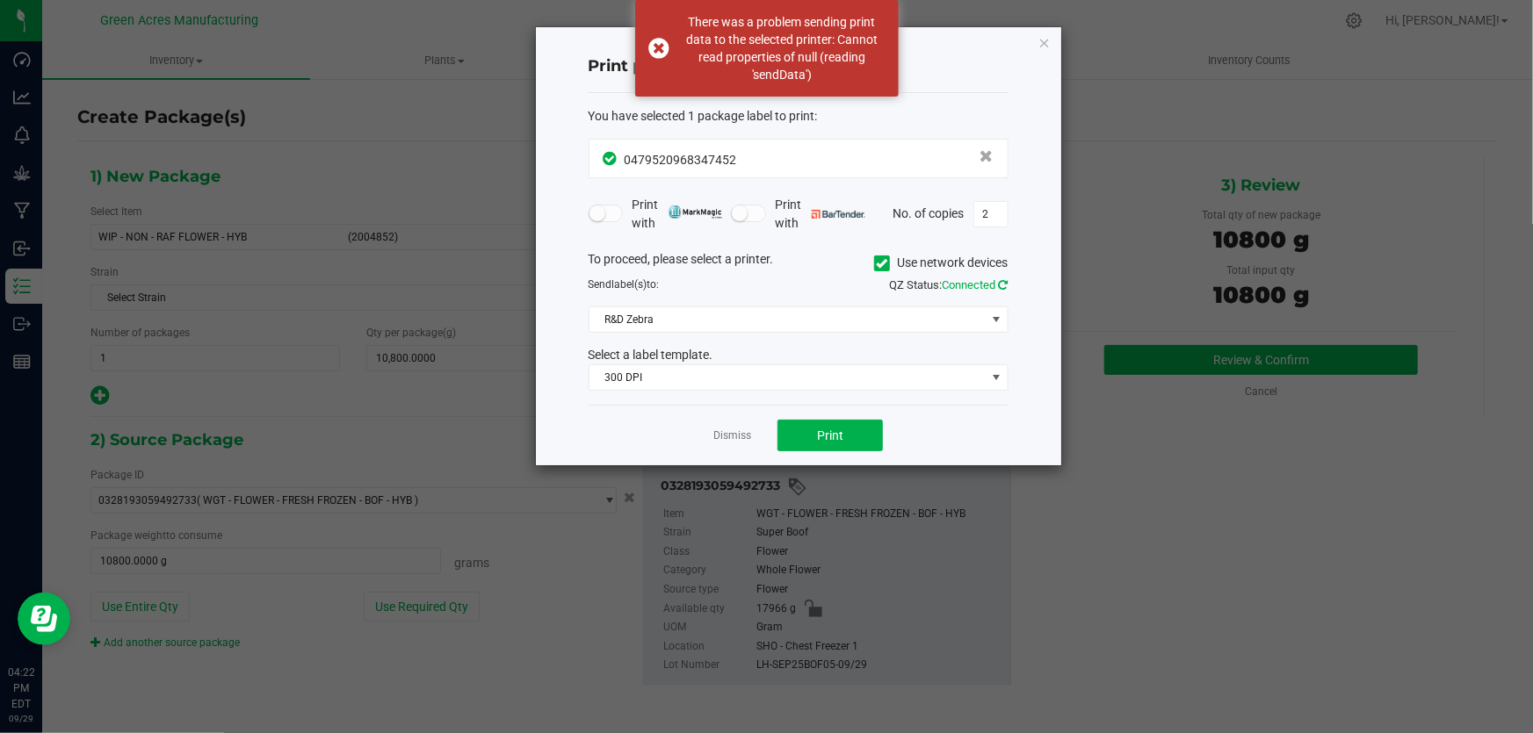
click at [1003, 280] on icon at bounding box center [1004, 284] width 10 height 11
click at [814, 438] on button "Print" at bounding box center [829, 436] width 105 height 32
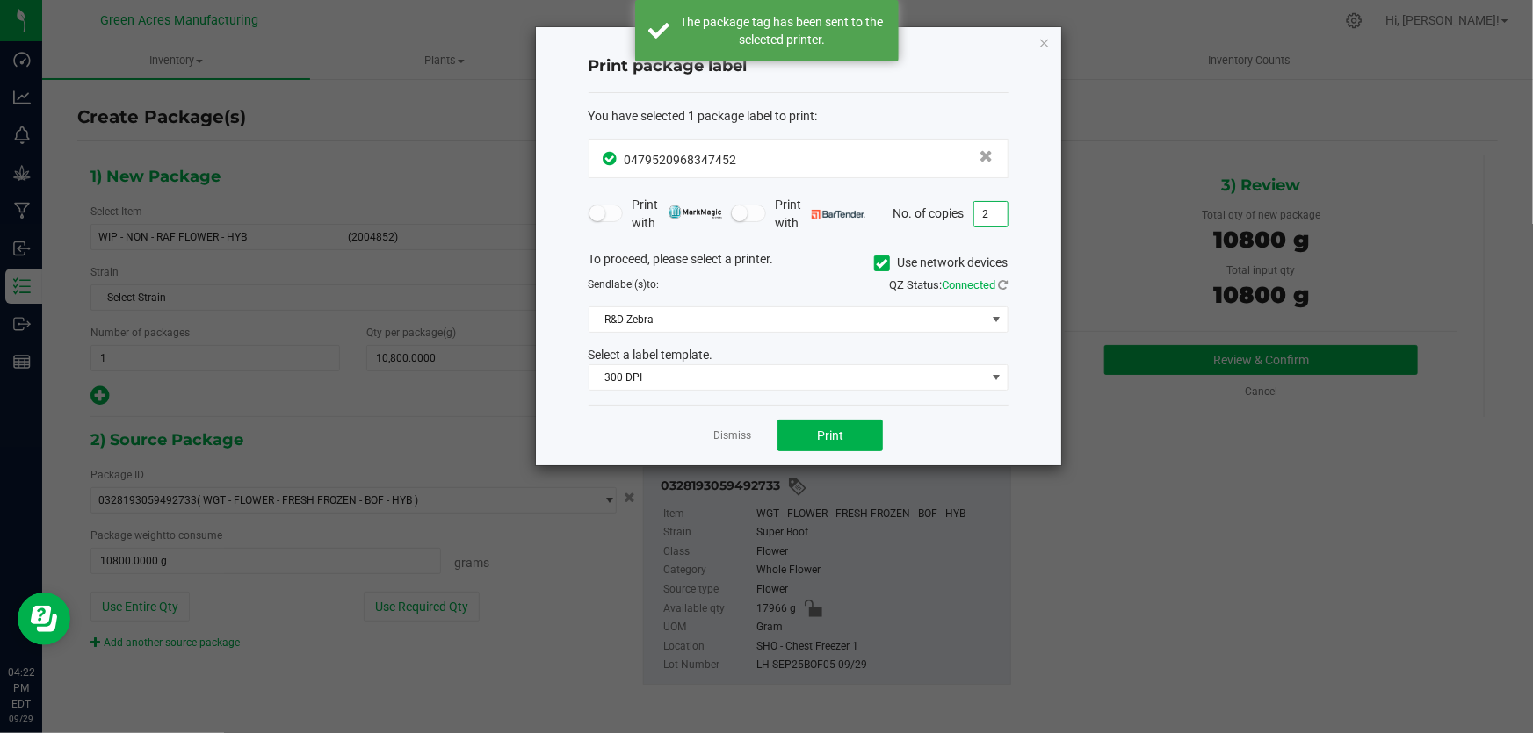
click at [979, 220] on input "2" at bounding box center [990, 214] width 33 height 25
type input "1"
click at [830, 449] on button "Print" at bounding box center [829, 436] width 105 height 32
click at [737, 437] on link "Dismiss" at bounding box center [732, 436] width 38 height 15
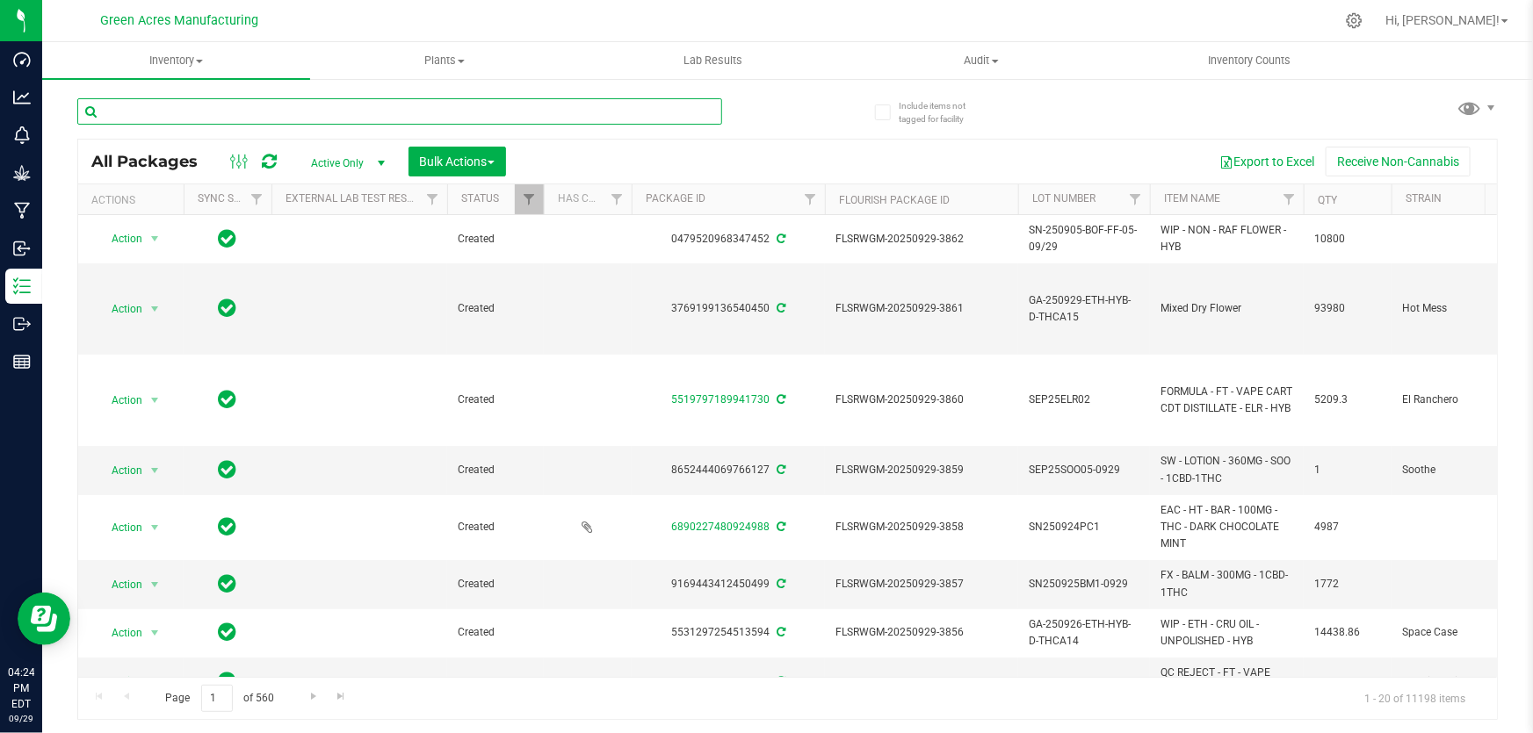
click at [357, 114] on input "text" at bounding box center [399, 111] width 645 height 26
click at [347, 110] on input "text" at bounding box center [399, 111] width 645 height 26
click at [365, 113] on input "text" at bounding box center [399, 111] width 645 height 26
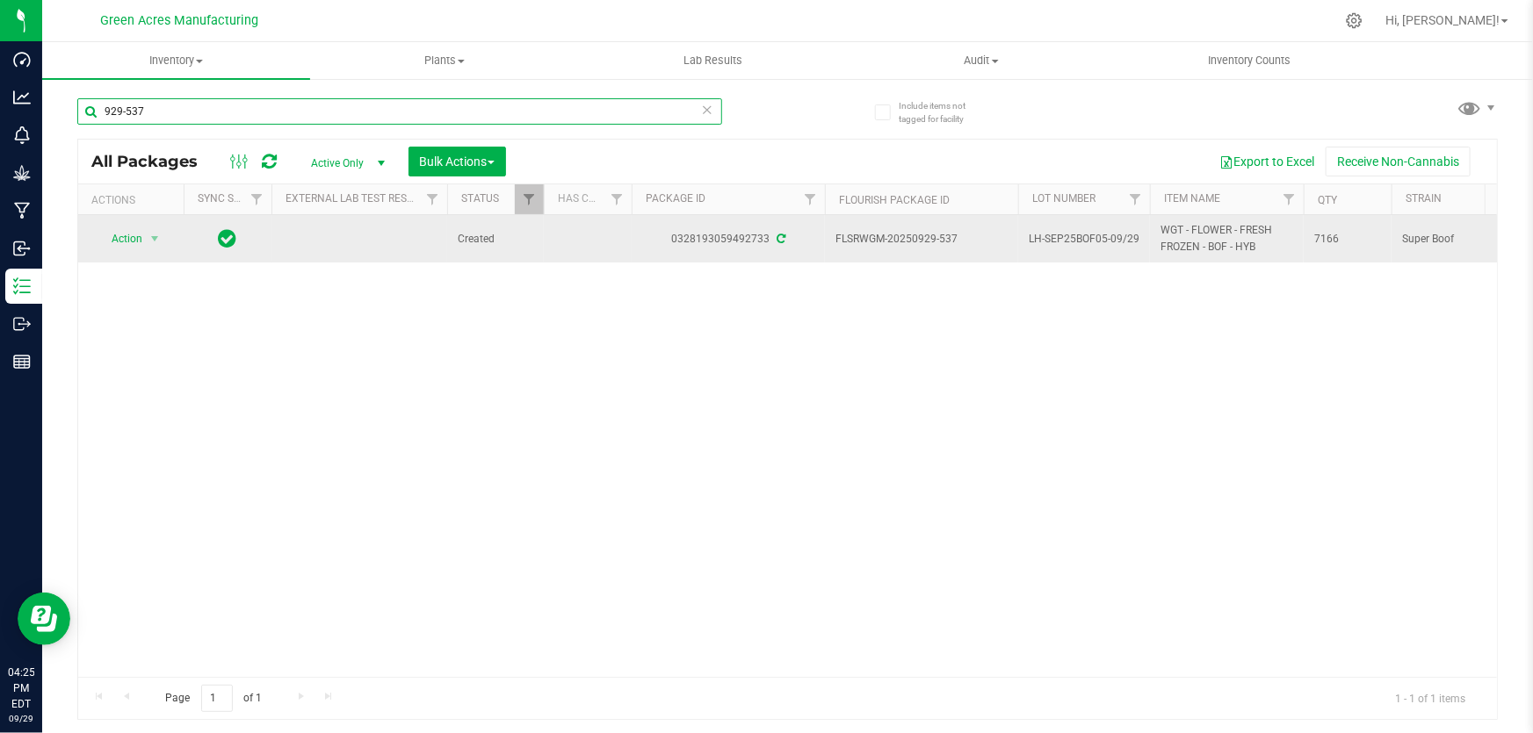
type input "929-537"
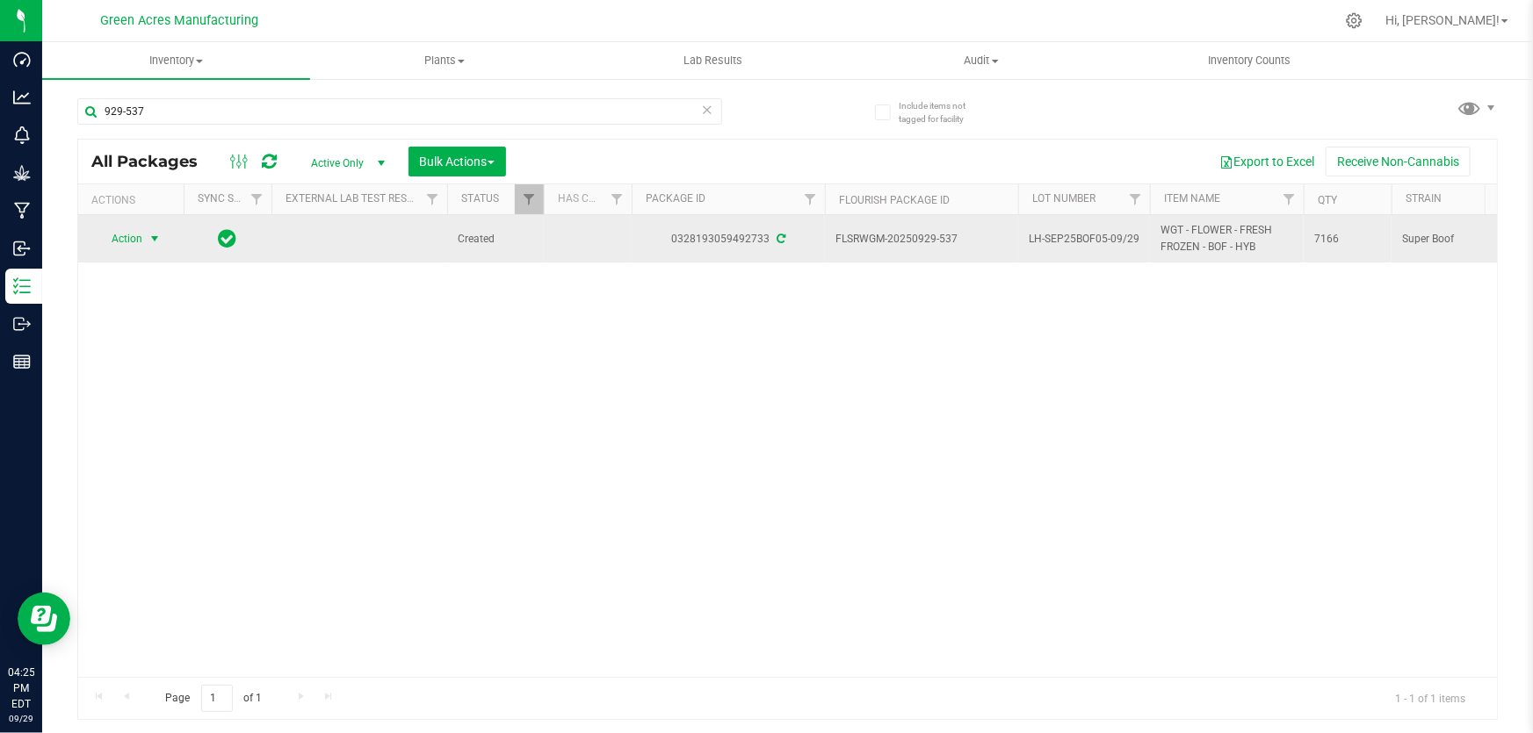
click at [97, 245] on span "Action" at bounding box center [119, 239] width 47 height 25
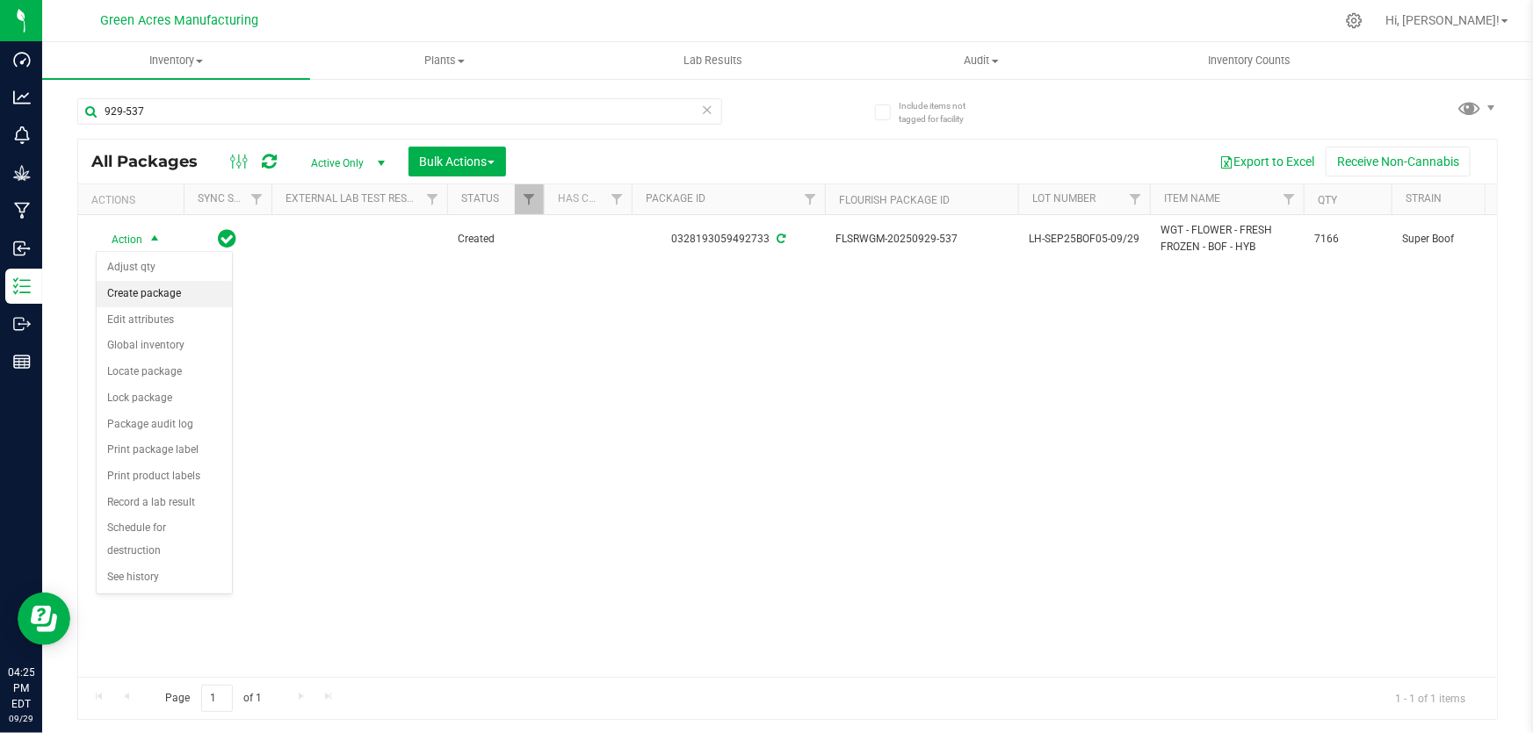
click at [148, 290] on li "Create package" at bounding box center [164, 294] width 135 height 26
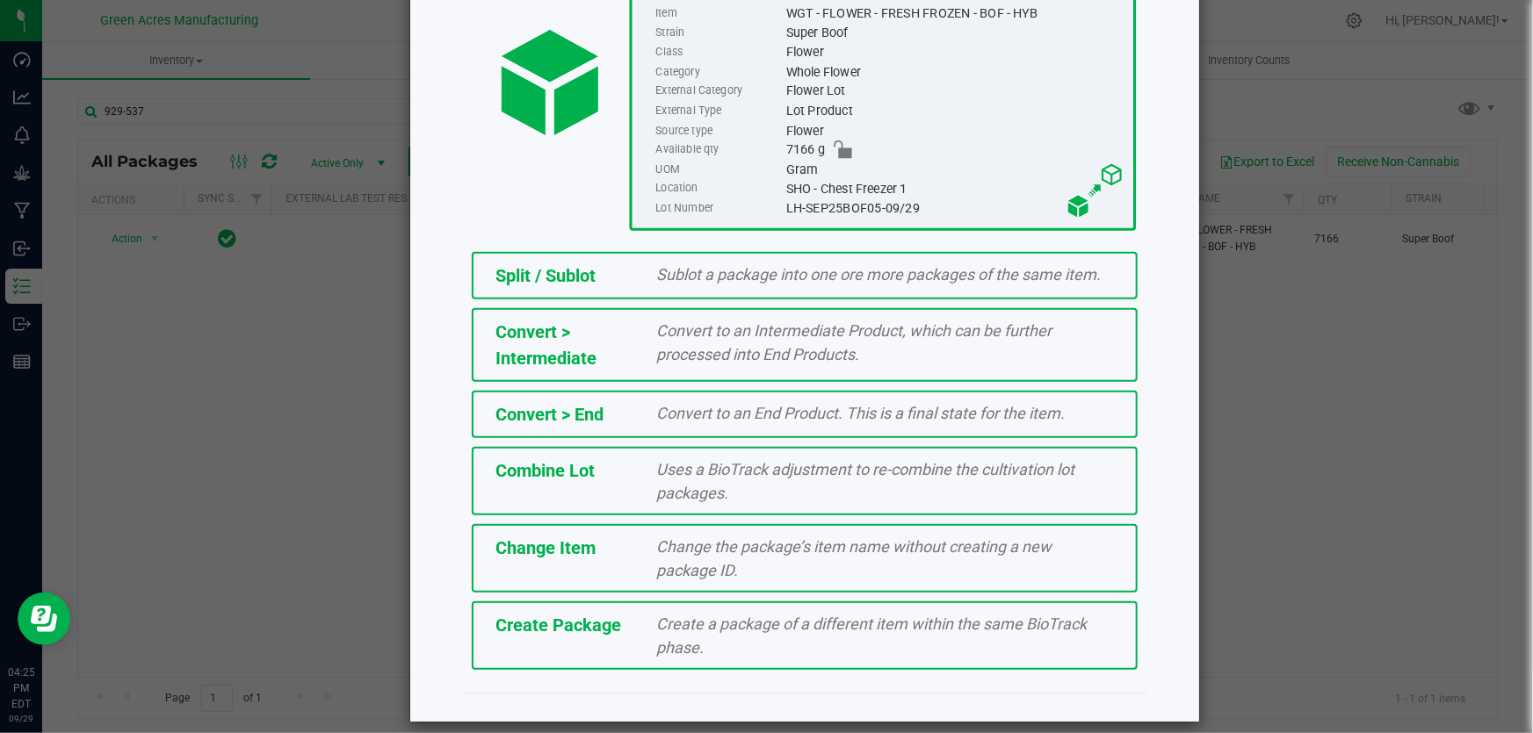
scroll to position [197, 0]
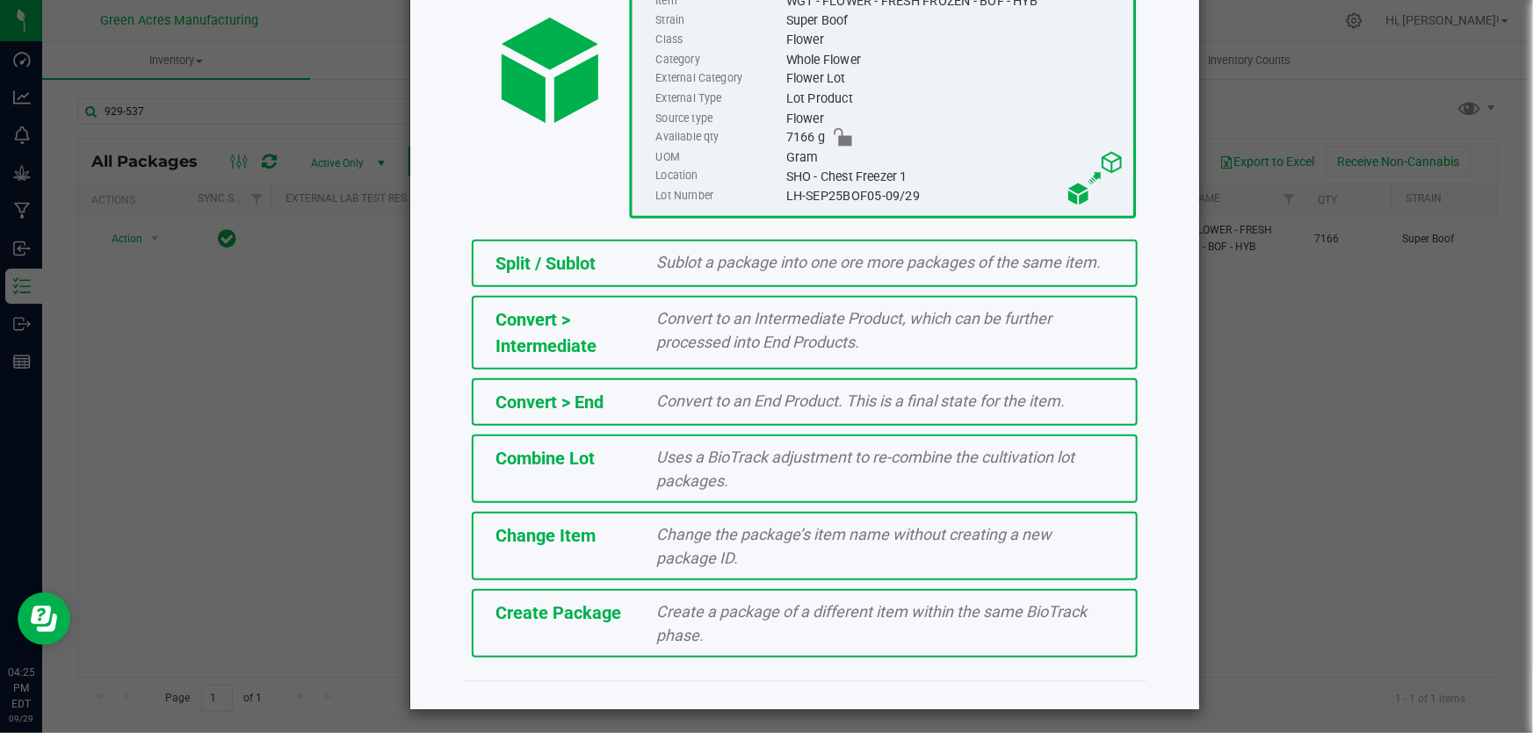
click at [862, 632] on div "Create a package of a different item within the same BioTrack phase." at bounding box center [886, 623] width 484 height 47
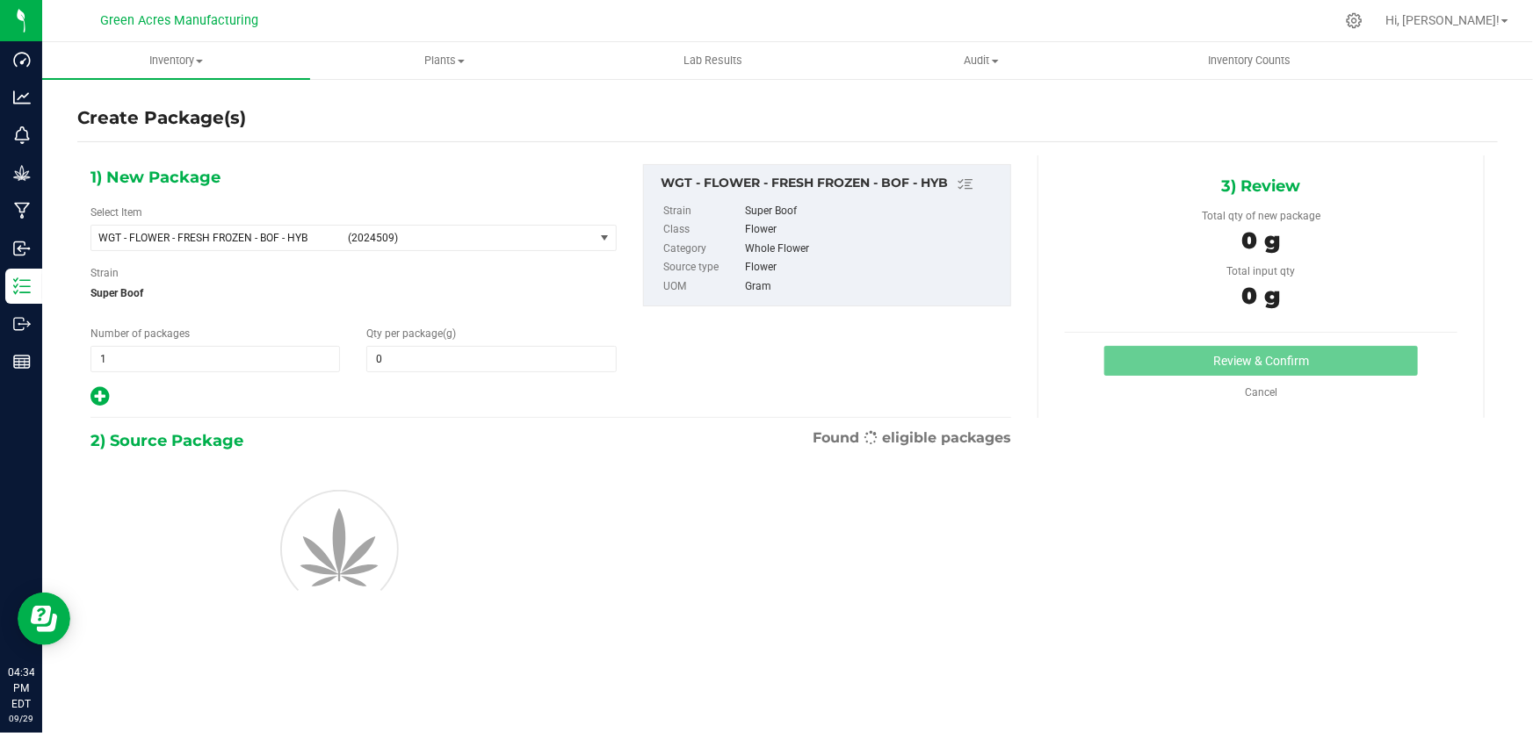
type input "0.0000"
click at [305, 232] on span "WGT - FLOWER - FRESH FROZEN - BOF - HYB" at bounding box center [217, 238] width 239 height 12
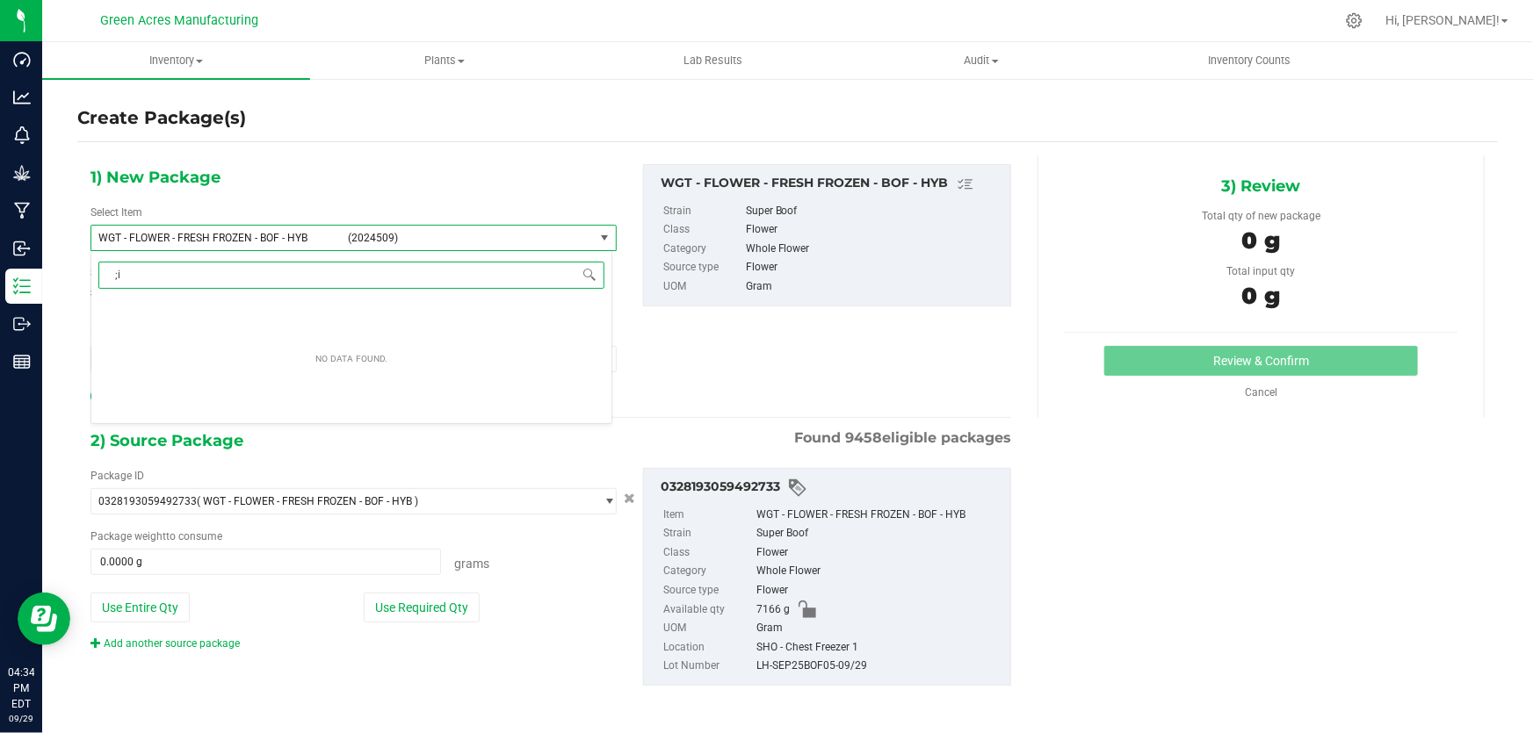
type input ";"
type input "live bubble hash - bof"
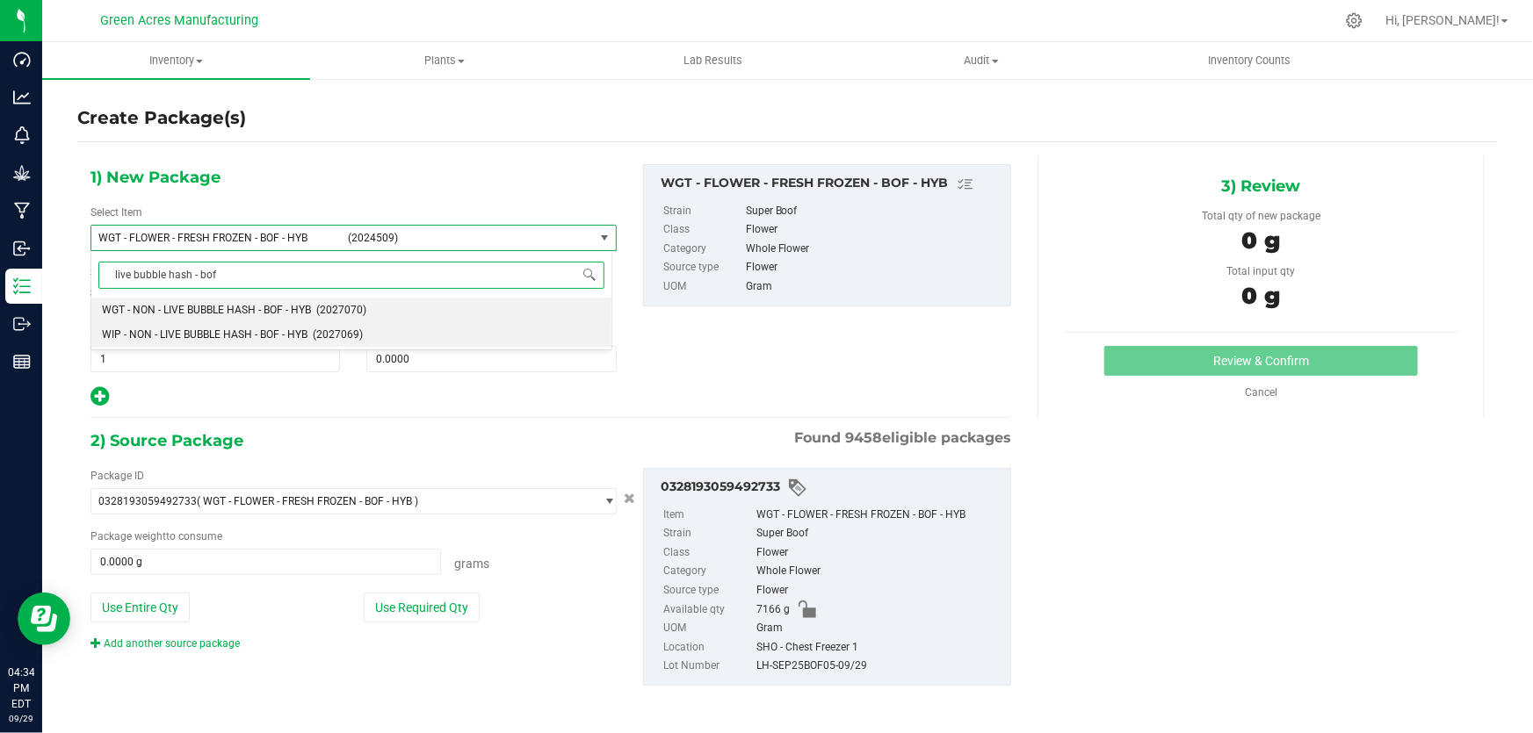
click at [256, 333] on span "WIP - NON - LIVE BUBBLE HASH - BOF - HYB" at bounding box center [205, 335] width 206 height 12
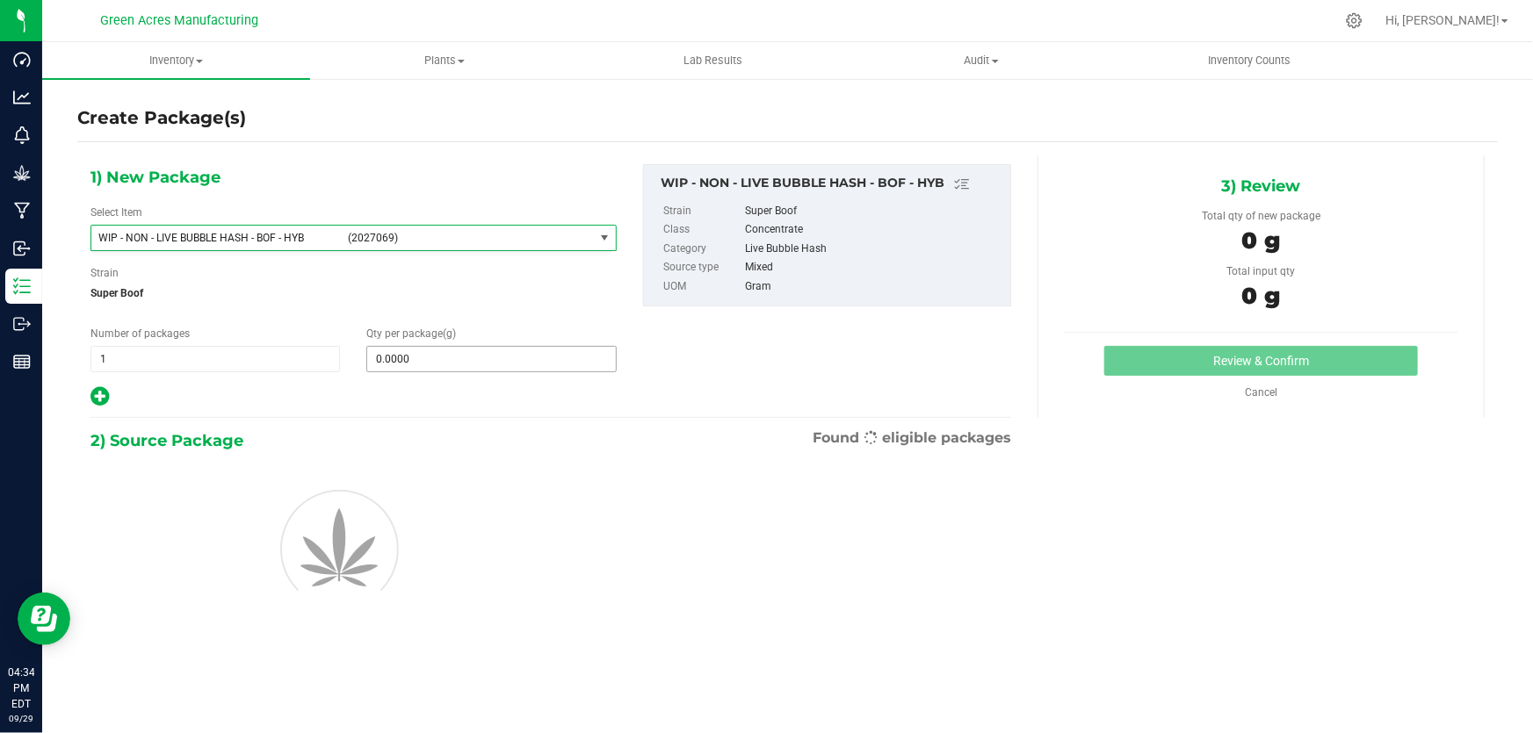
type input "0.0000"
click at [419, 359] on span at bounding box center [490, 359] width 249 height 26
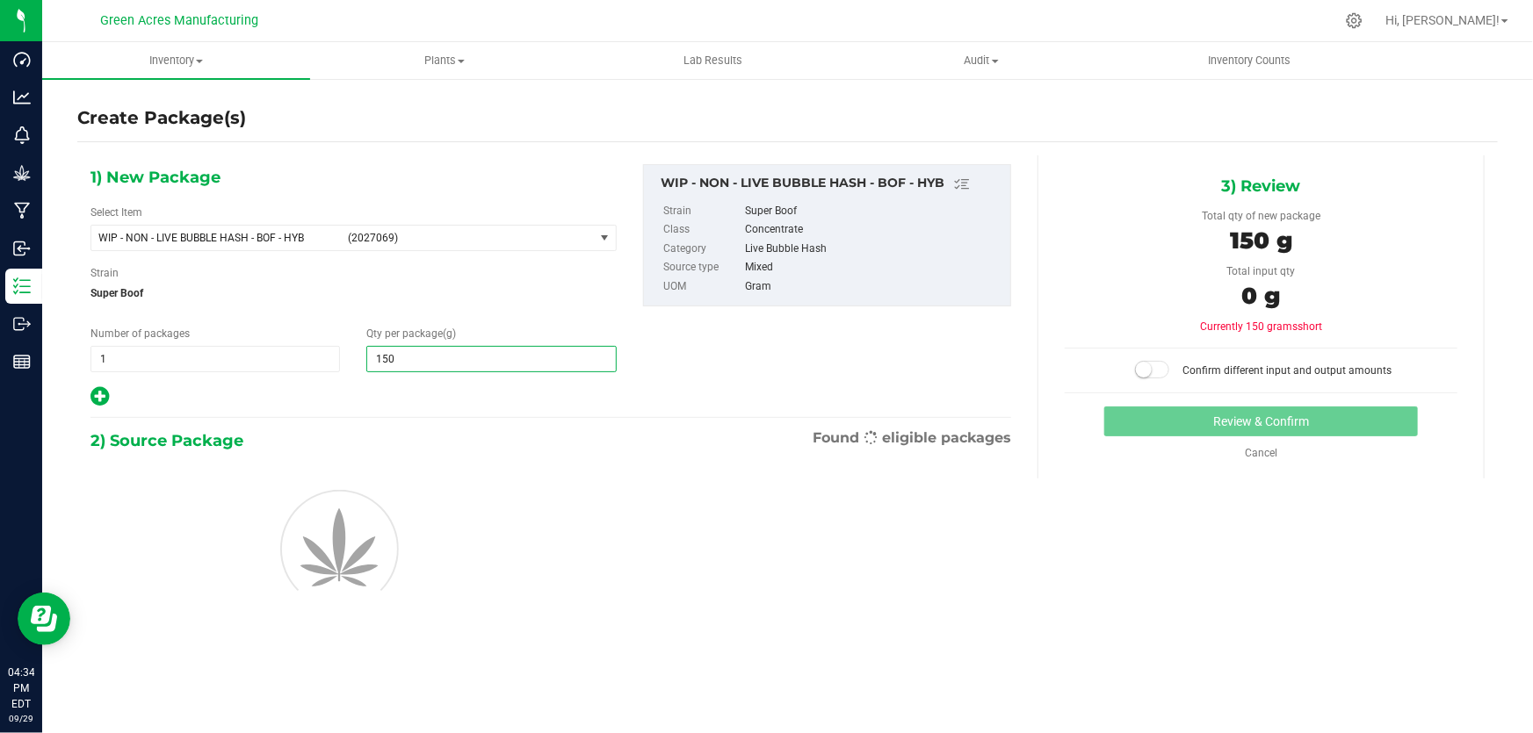
type input "1500"
type input "1,500.0000"
click at [790, 386] on div "1) New Package Select Item WIP - NON - LIVE BUBBLE HASH - BOF - HYB (2027069) W…" at bounding box center [550, 286] width 947 height 244
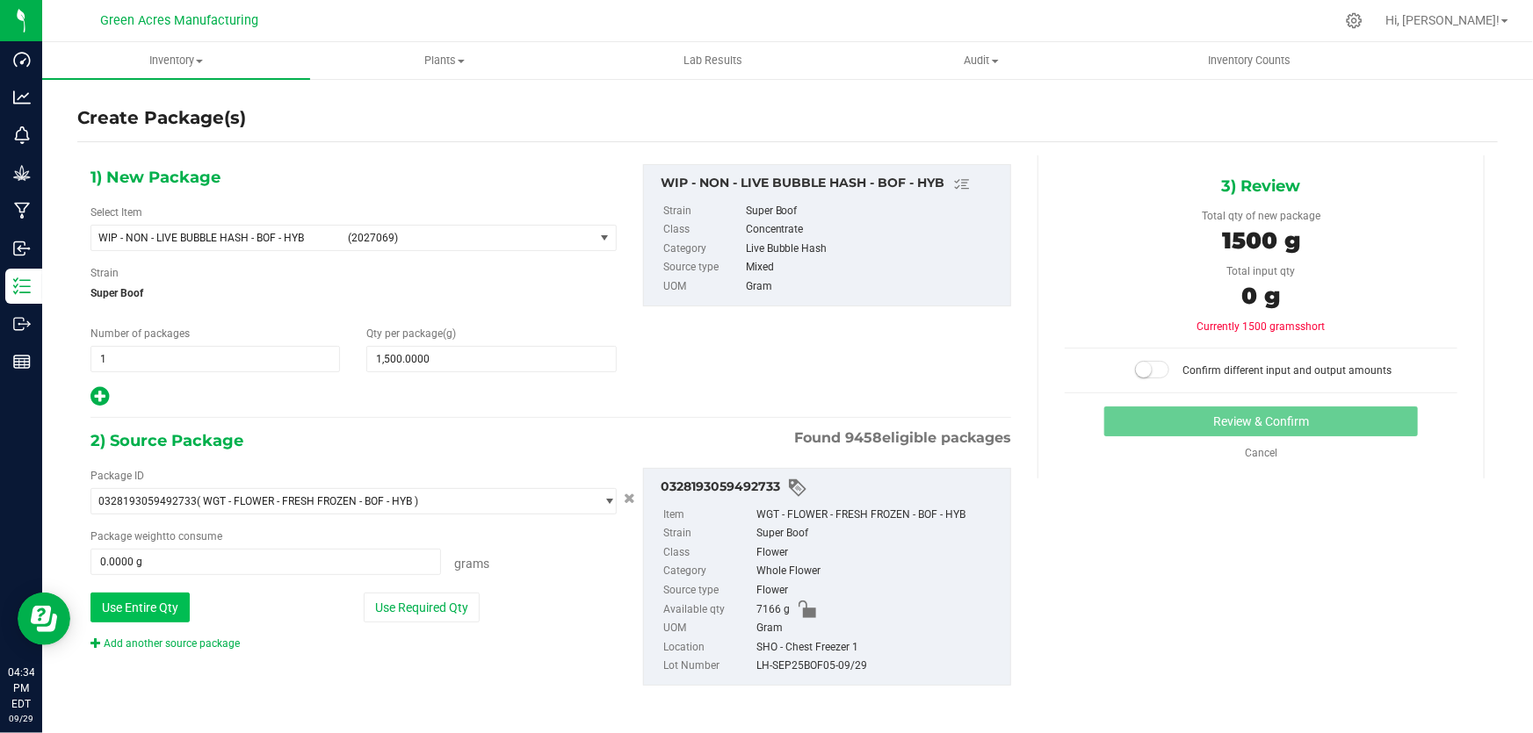
click at [143, 598] on button "Use Entire Qty" at bounding box center [139, 608] width 99 height 30
type input "7166.0000 g"
click at [1142, 364] on small at bounding box center [1144, 370] width 16 height 16
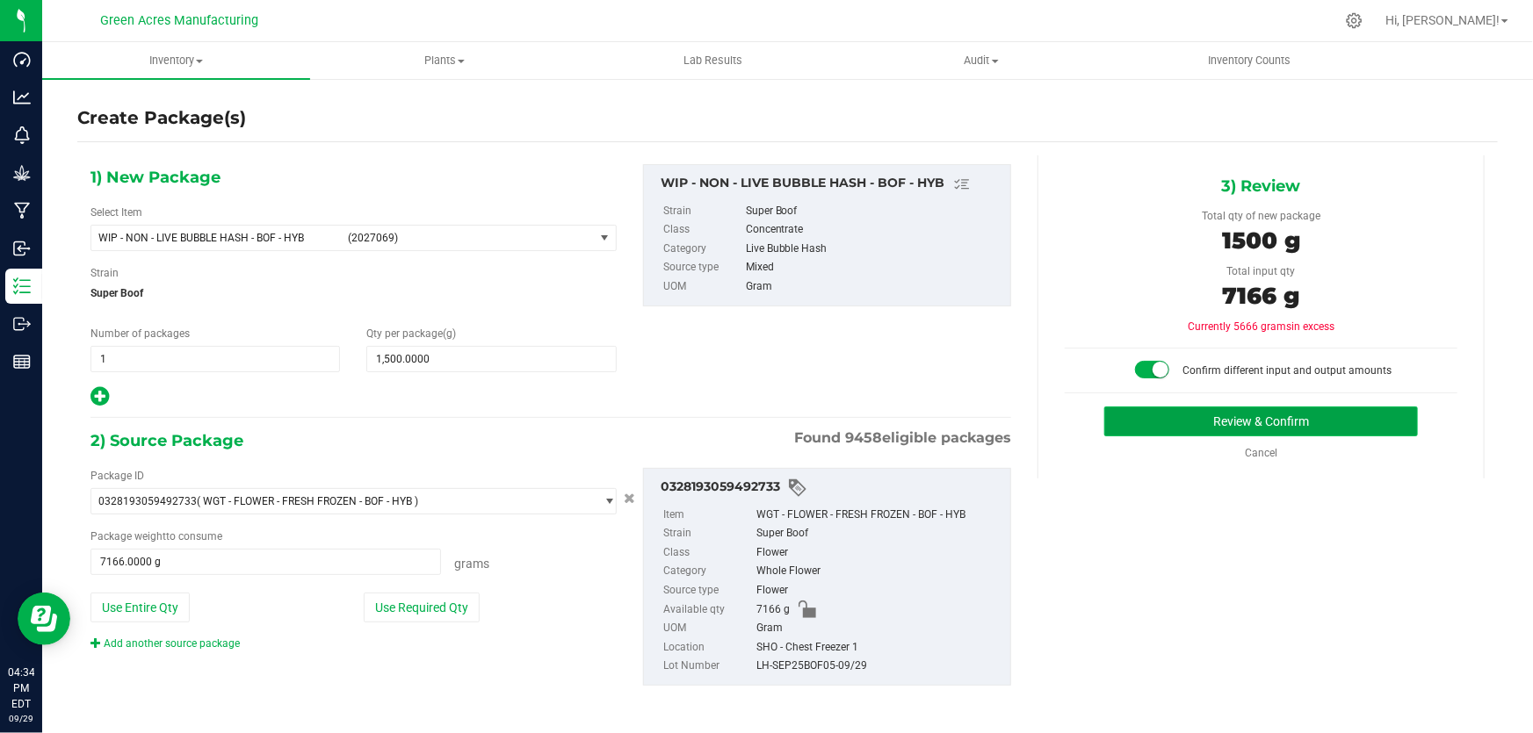
click at [1151, 410] on button "Review & Confirm" at bounding box center [1261, 422] width 314 height 30
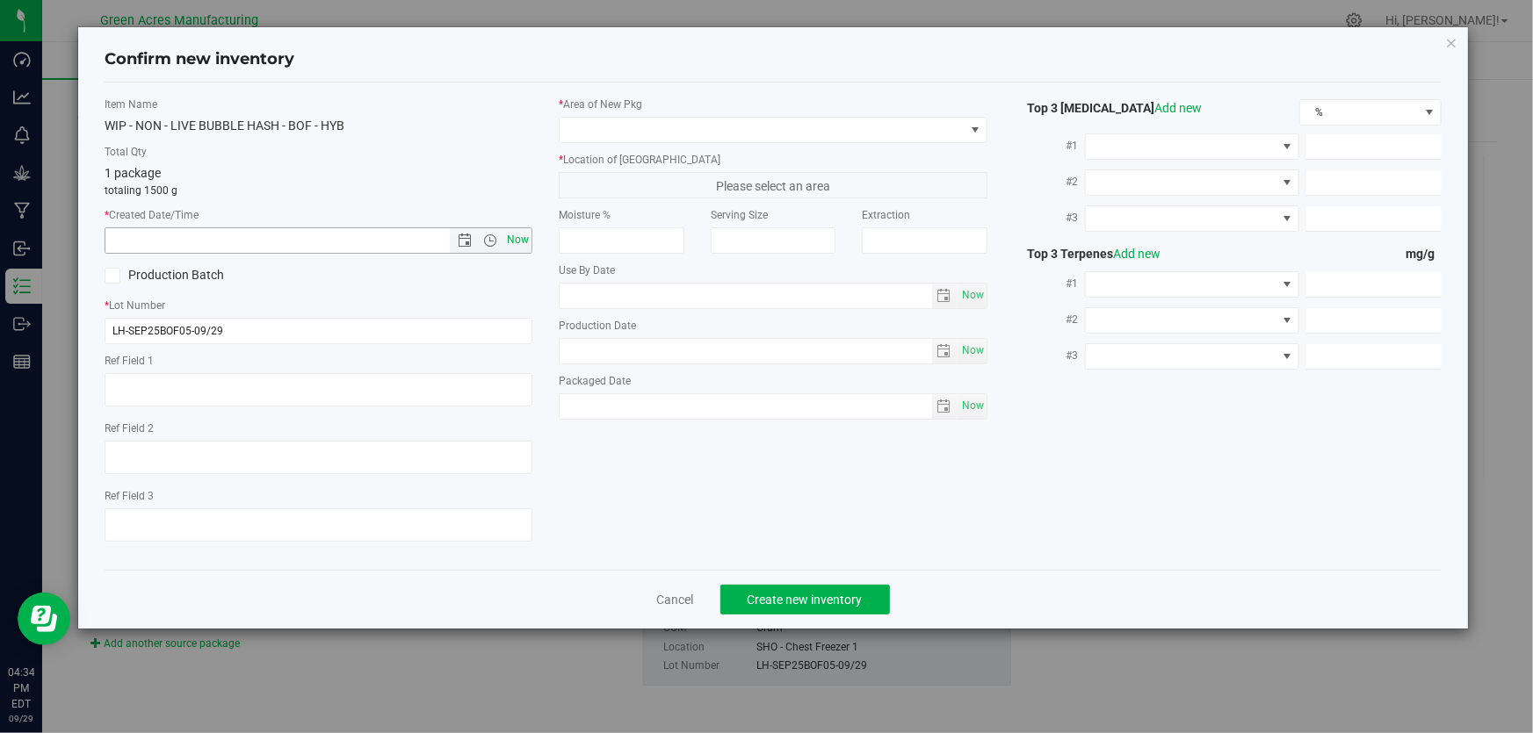
click at [522, 235] on span "Now" at bounding box center [518, 239] width 30 height 25
type input "[DATE] 4:34 PM"
click at [668, 122] on span at bounding box center [762, 130] width 404 height 25
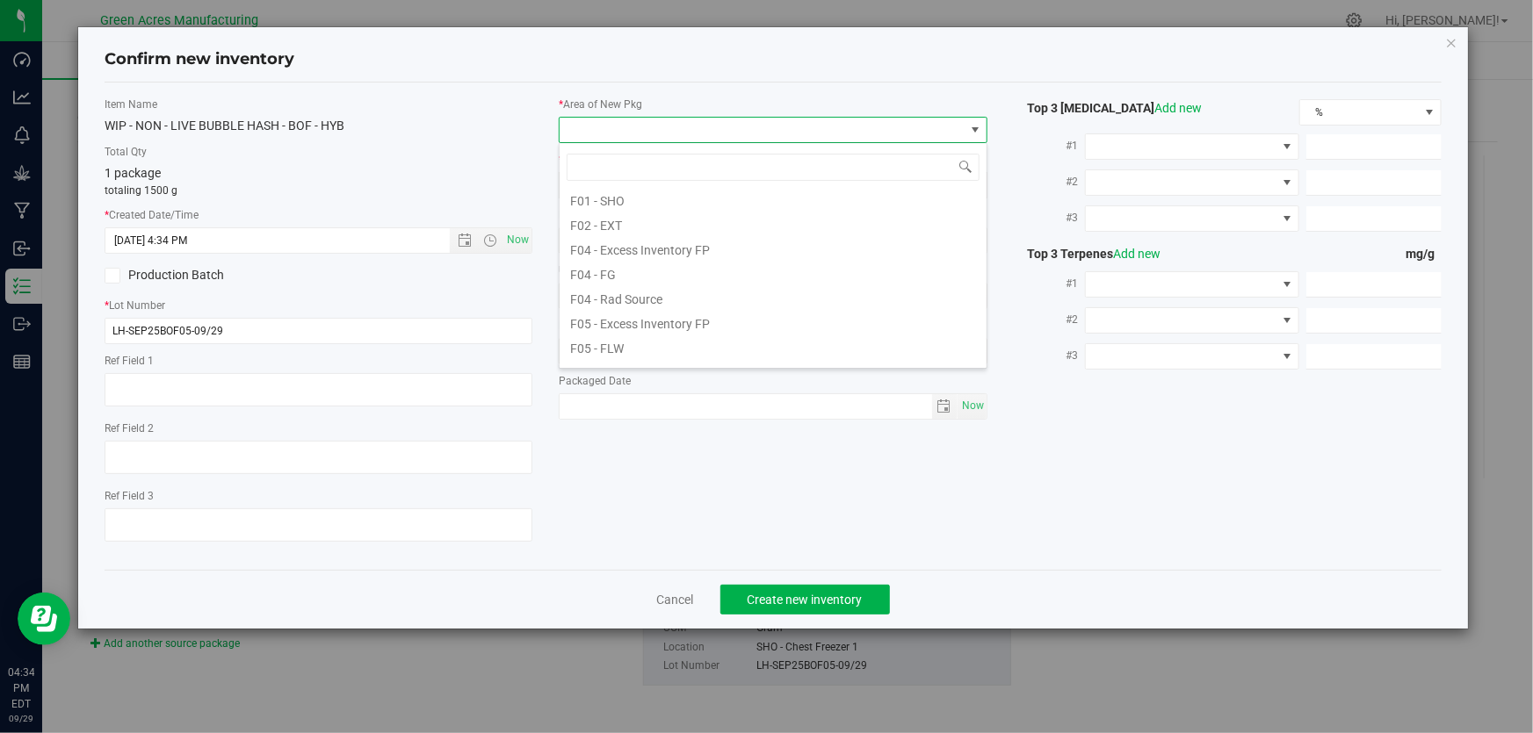
scroll to position [0, 0]
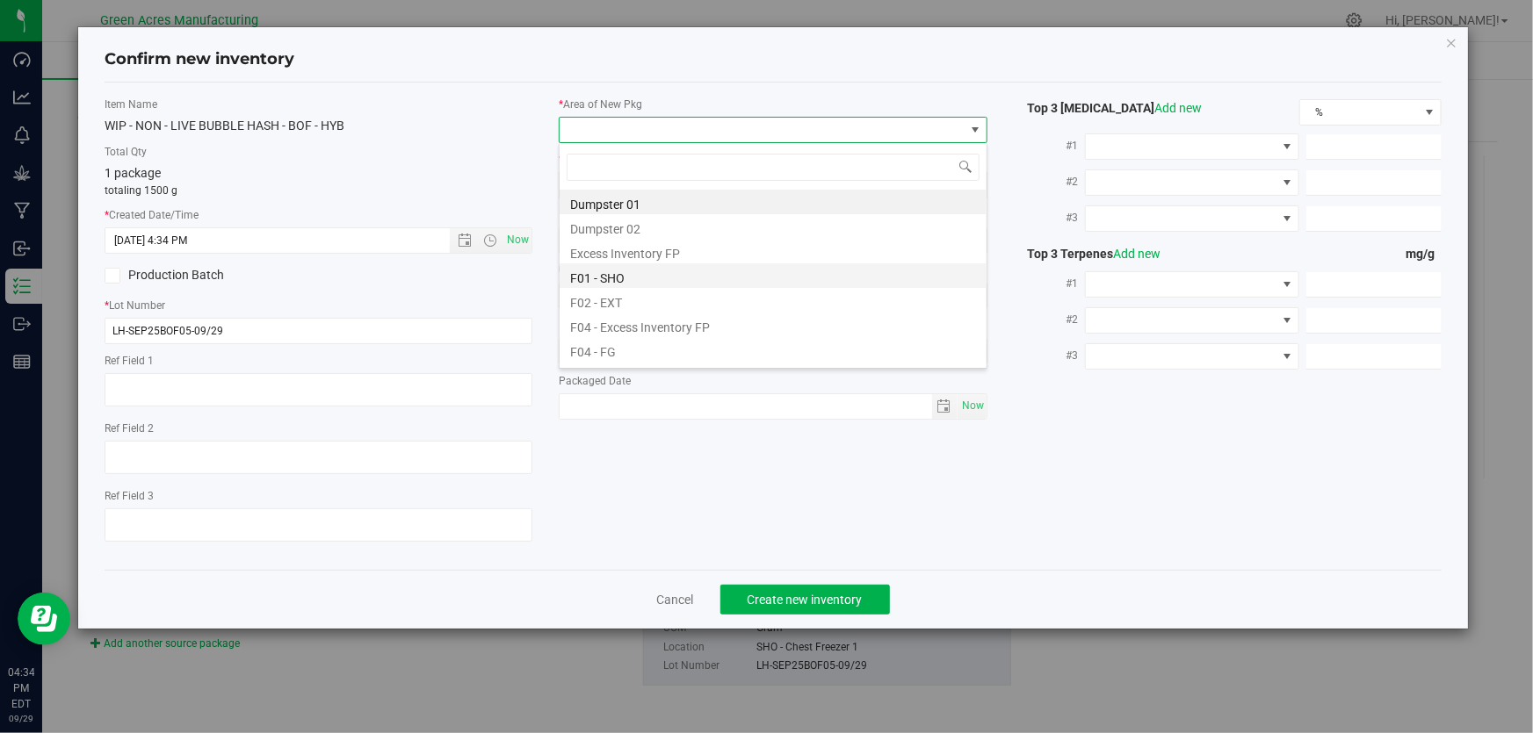
click at [634, 270] on li "F01 - SHO" at bounding box center [773, 276] width 427 height 25
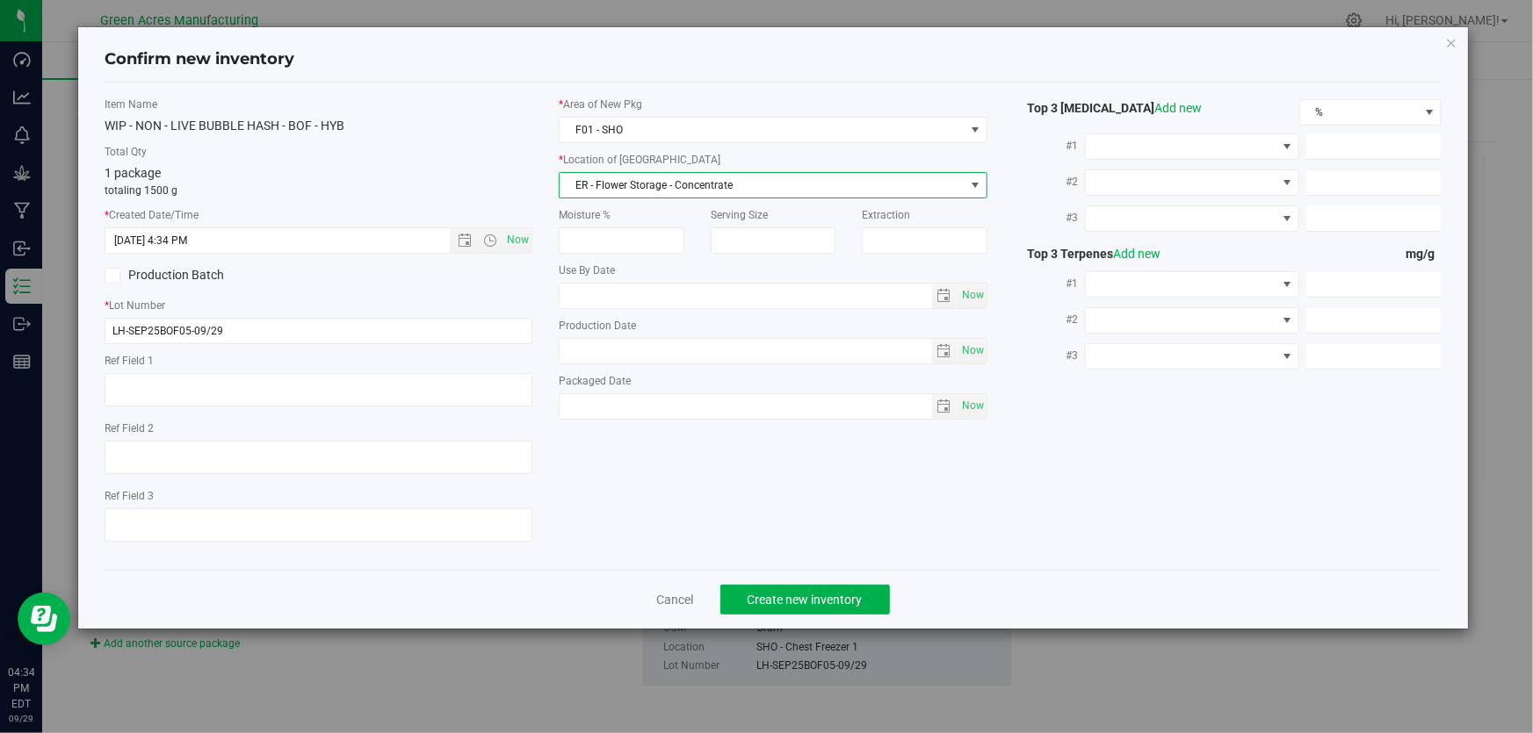
click at [668, 184] on span "ER - Flower Storage - Concentrate" at bounding box center [762, 185] width 404 height 25
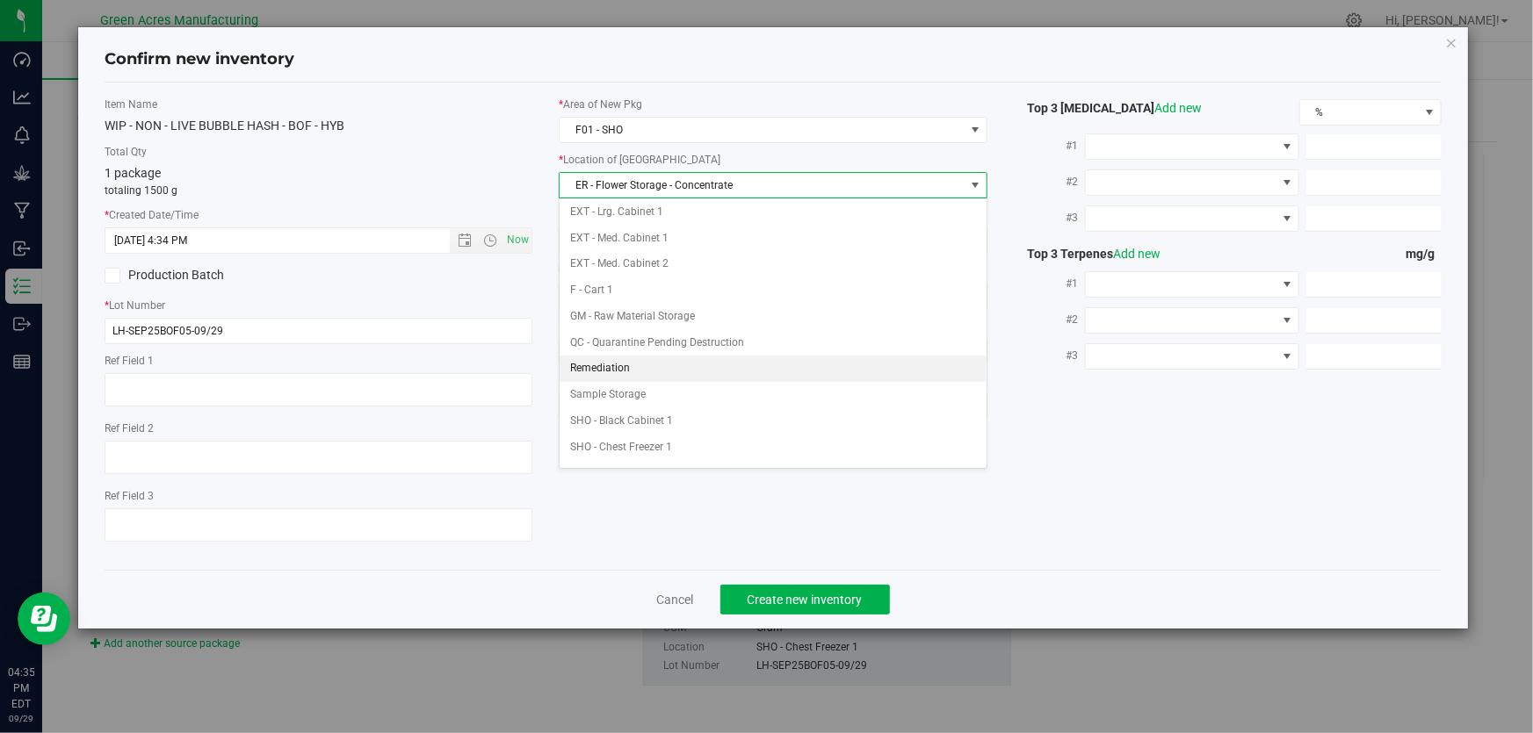
scroll to position [239, 0]
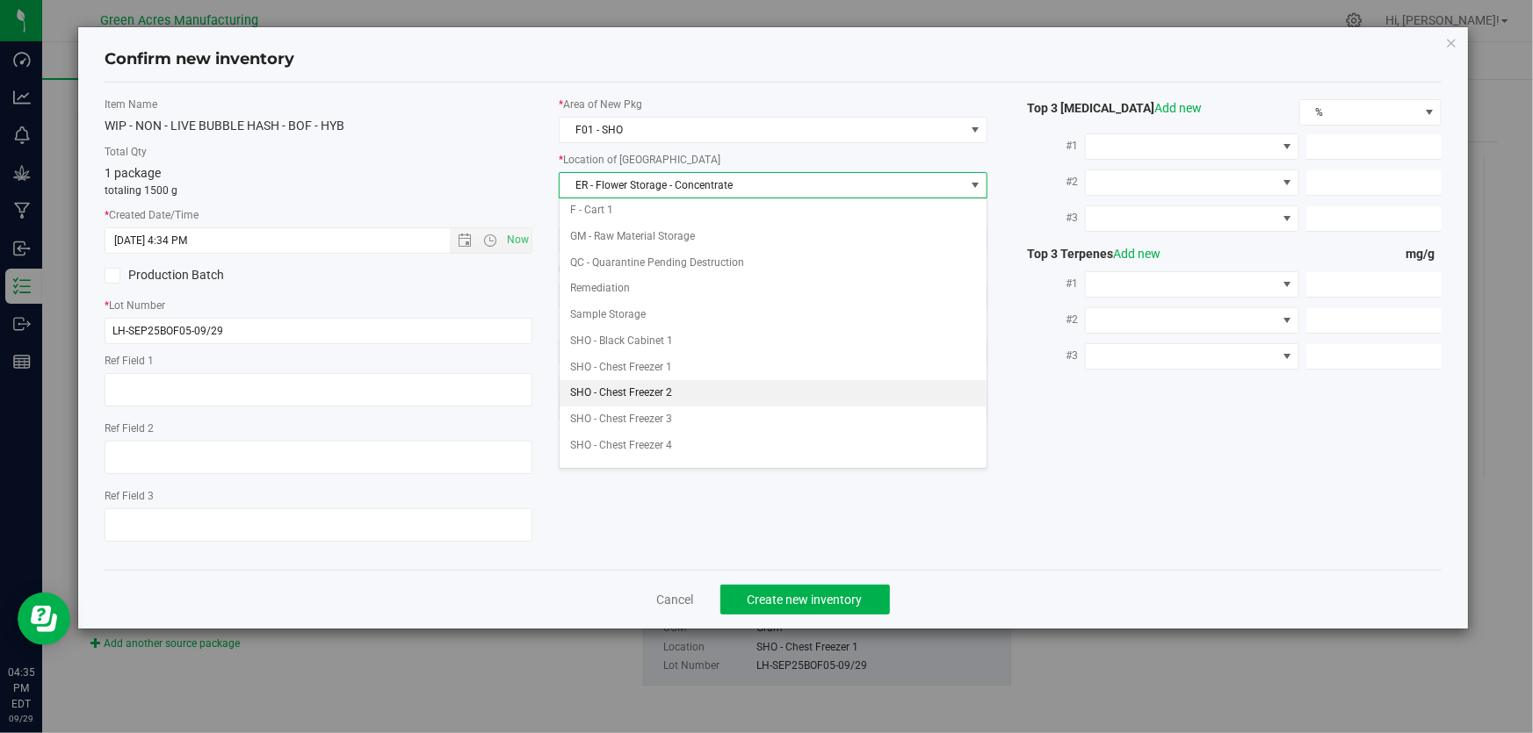
click at [696, 390] on li "SHO - Chest Freezer 2" at bounding box center [773, 393] width 427 height 26
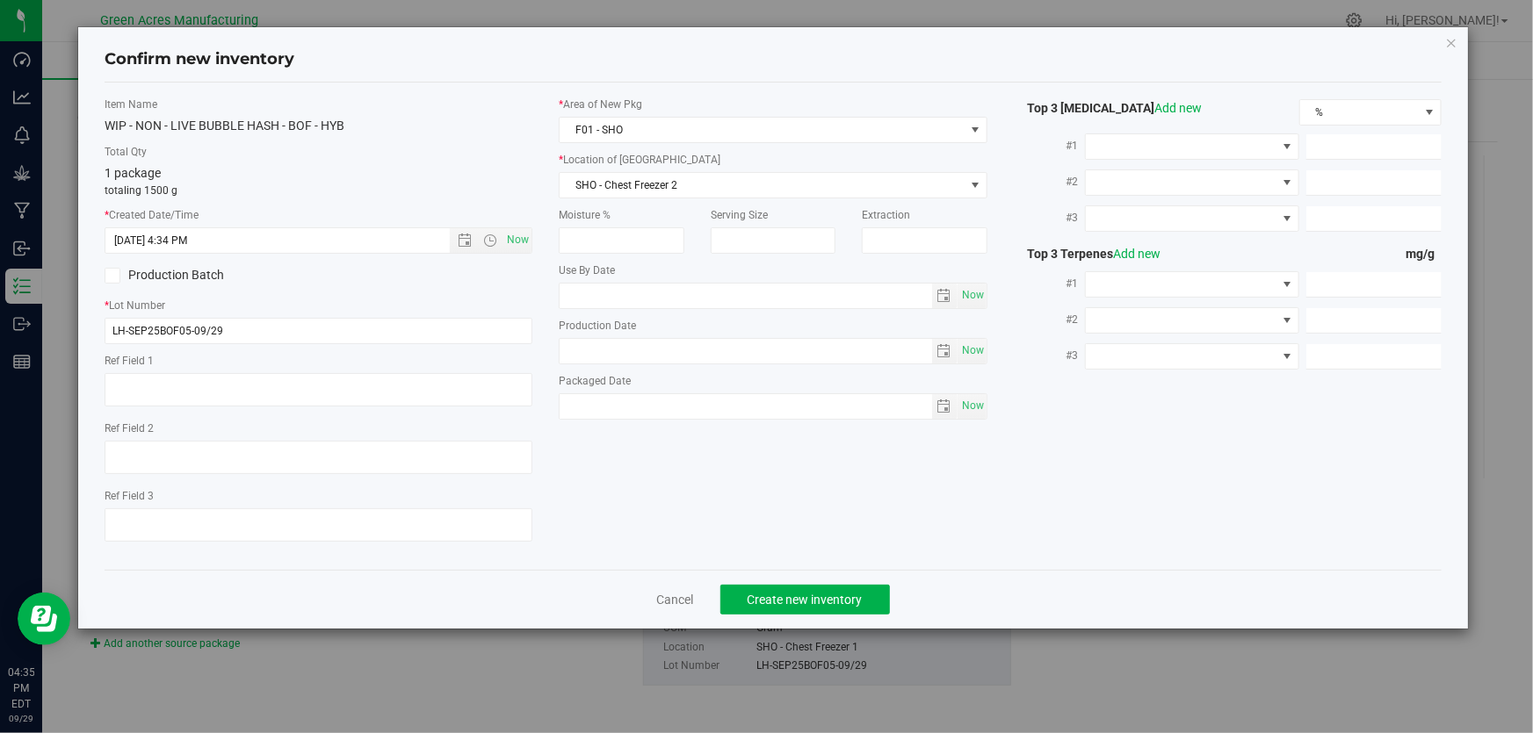
click at [440, 126] on div "WIP - NON - LIVE BUBBLE HASH - BOF - HYB" at bounding box center [319, 126] width 428 height 18
click at [827, 596] on span "Create new inventory" at bounding box center [804, 600] width 115 height 14
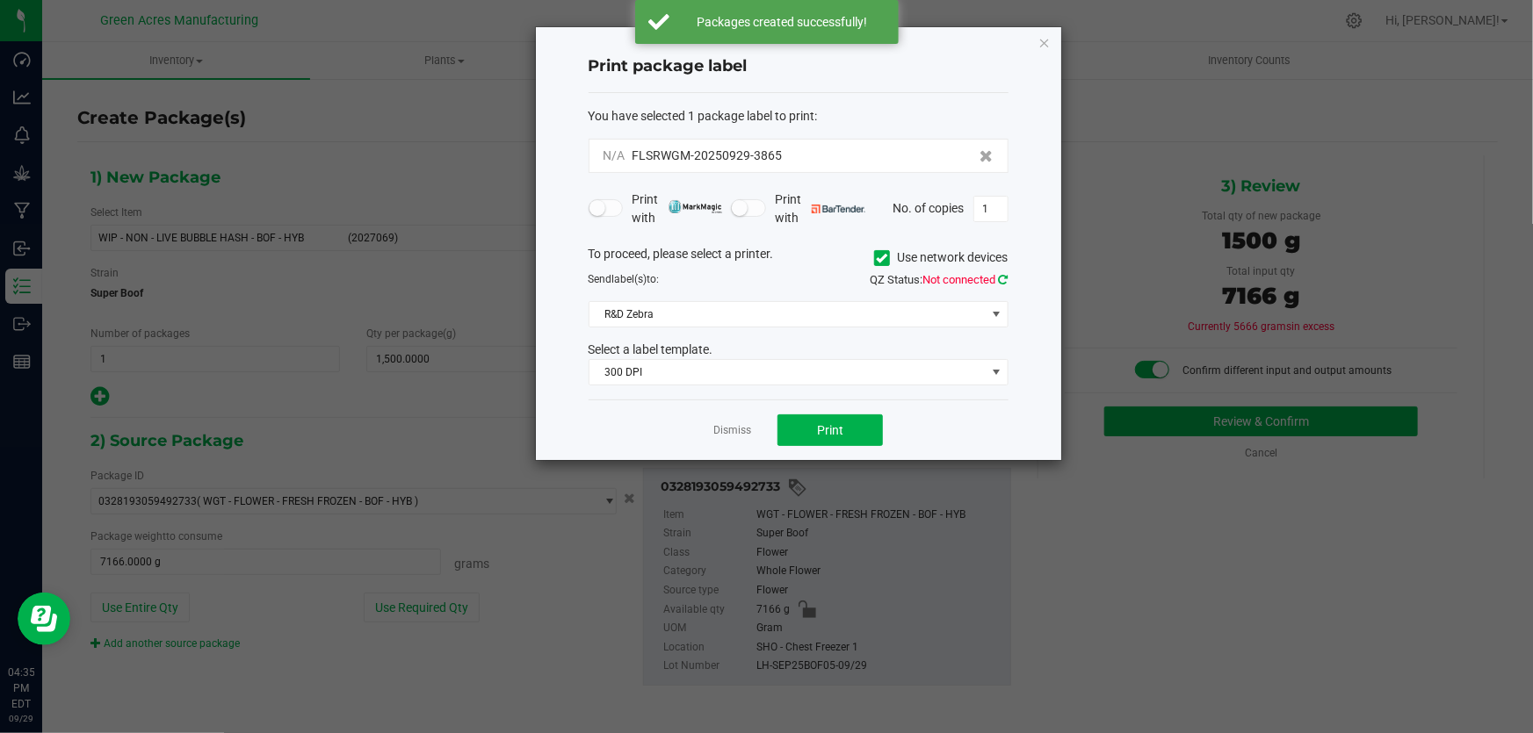
click at [1003, 276] on icon at bounding box center [1004, 279] width 10 height 11
click at [990, 213] on input "1" at bounding box center [990, 209] width 33 height 25
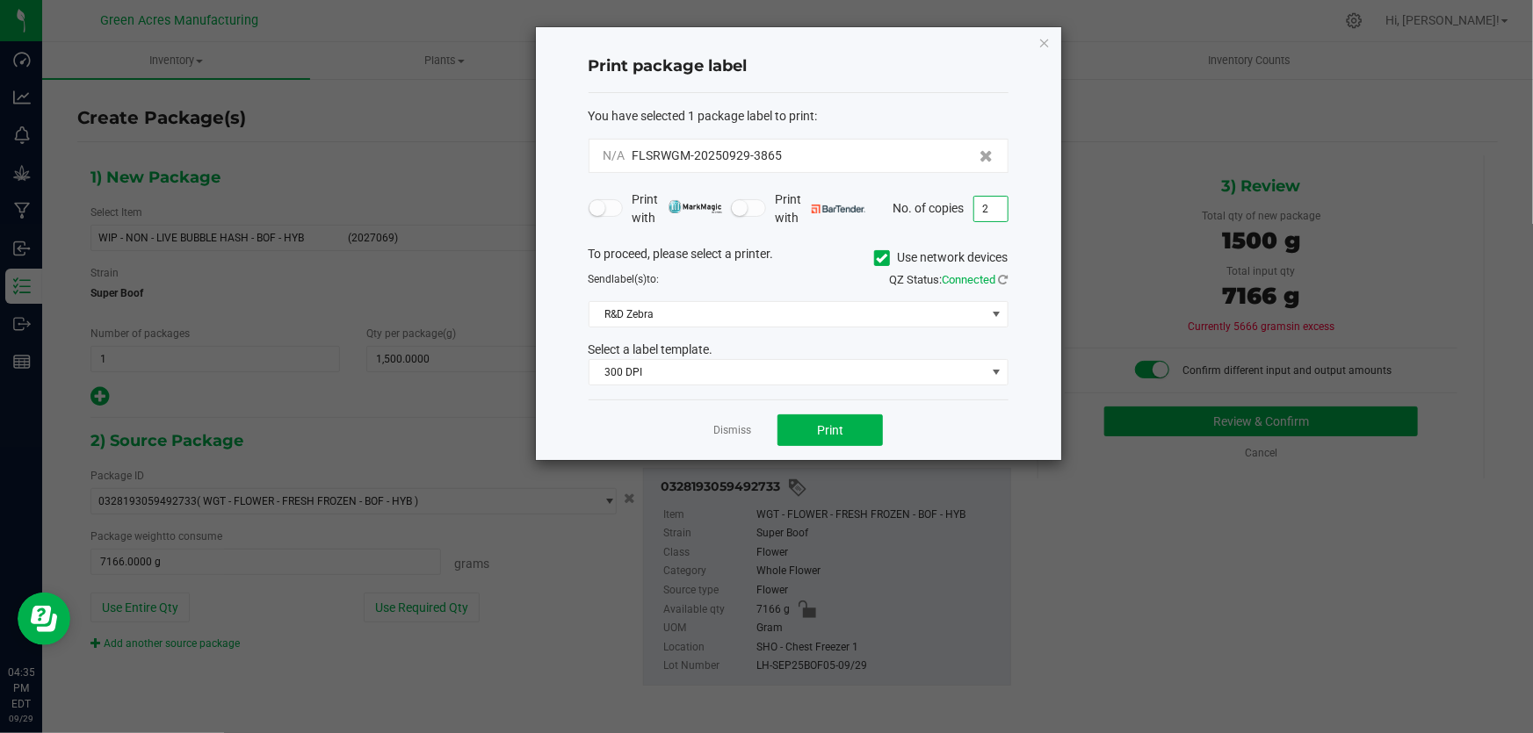
type input "2"
click at [865, 86] on div "Print package label" at bounding box center [799, 67] width 420 height 52
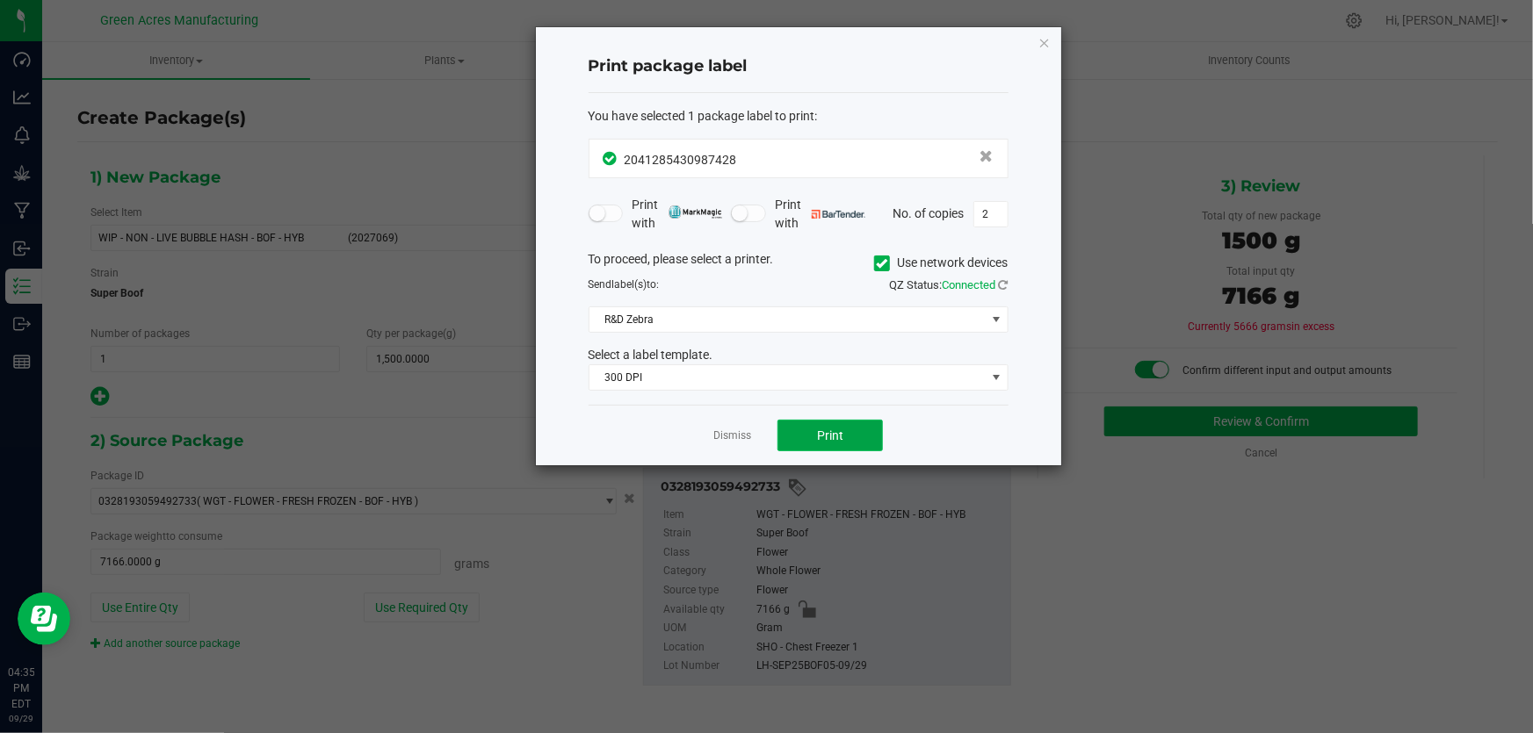
click at [866, 435] on button "Print" at bounding box center [829, 436] width 105 height 32
click at [819, 440] on span "Print" at bounding box center [830, 436] width 26 height 14
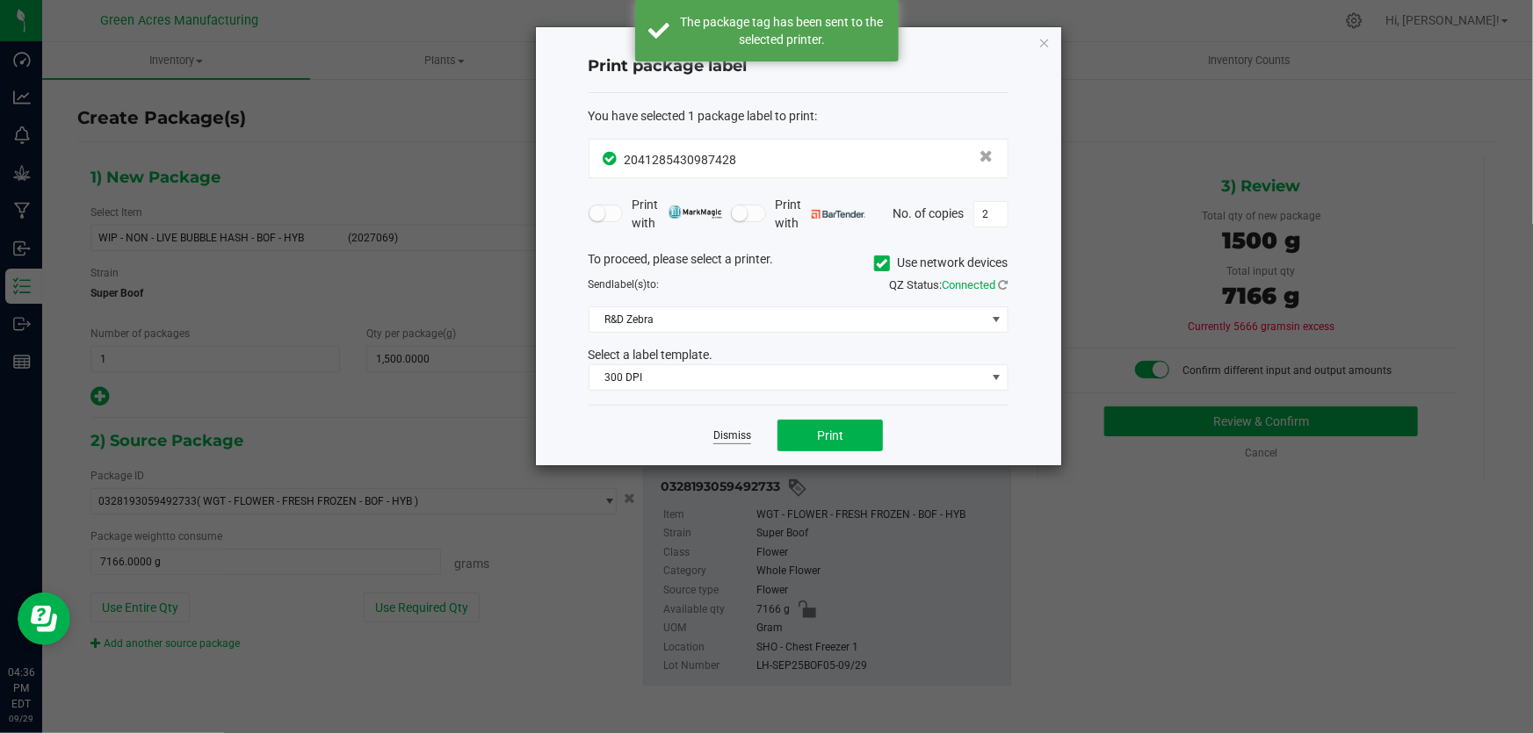
click at [740, 434] on link "Dismiss" at bounding box center [732, 436] width 38 height 15
